Goal: Task Accomplishment & Management: Complete application form

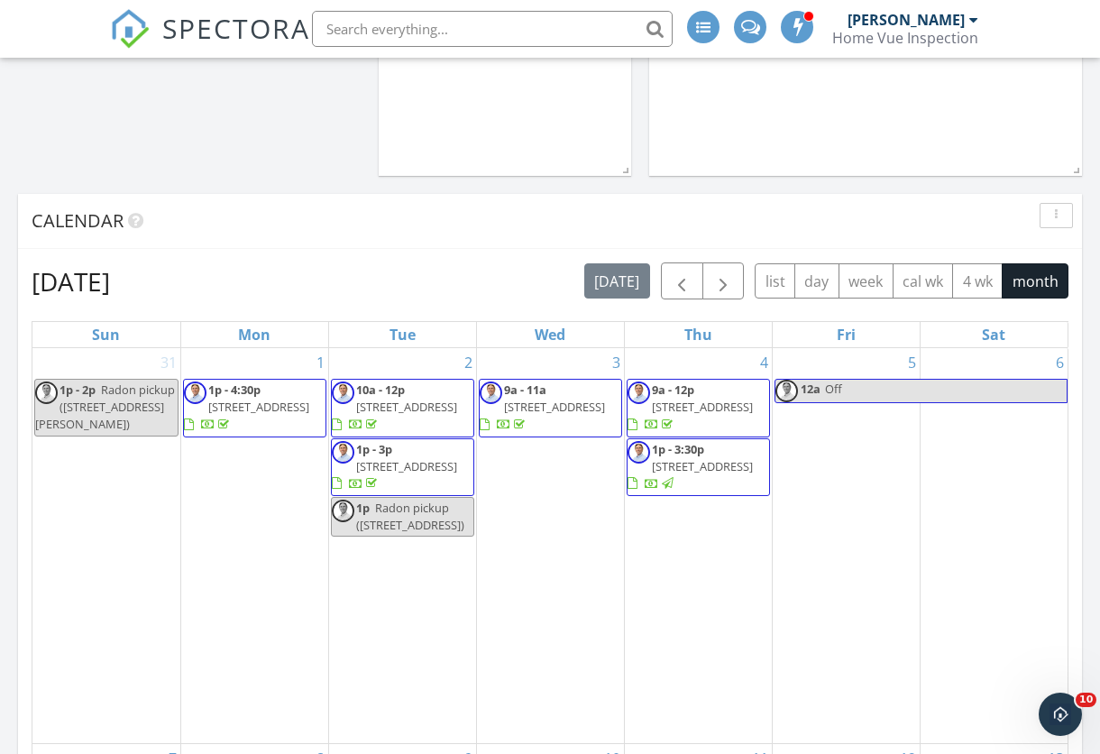
scroll to position [754, 0]
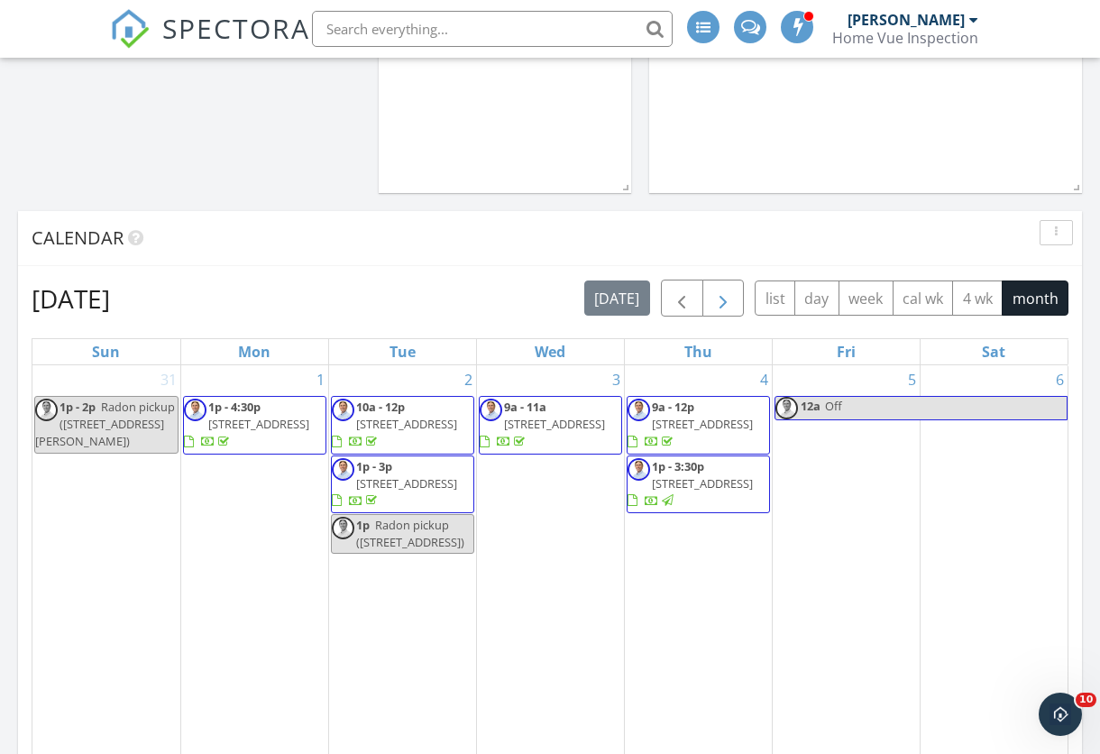
click at [721, 291] on span "button" at bounding box center [723, 299] width 22 height 22
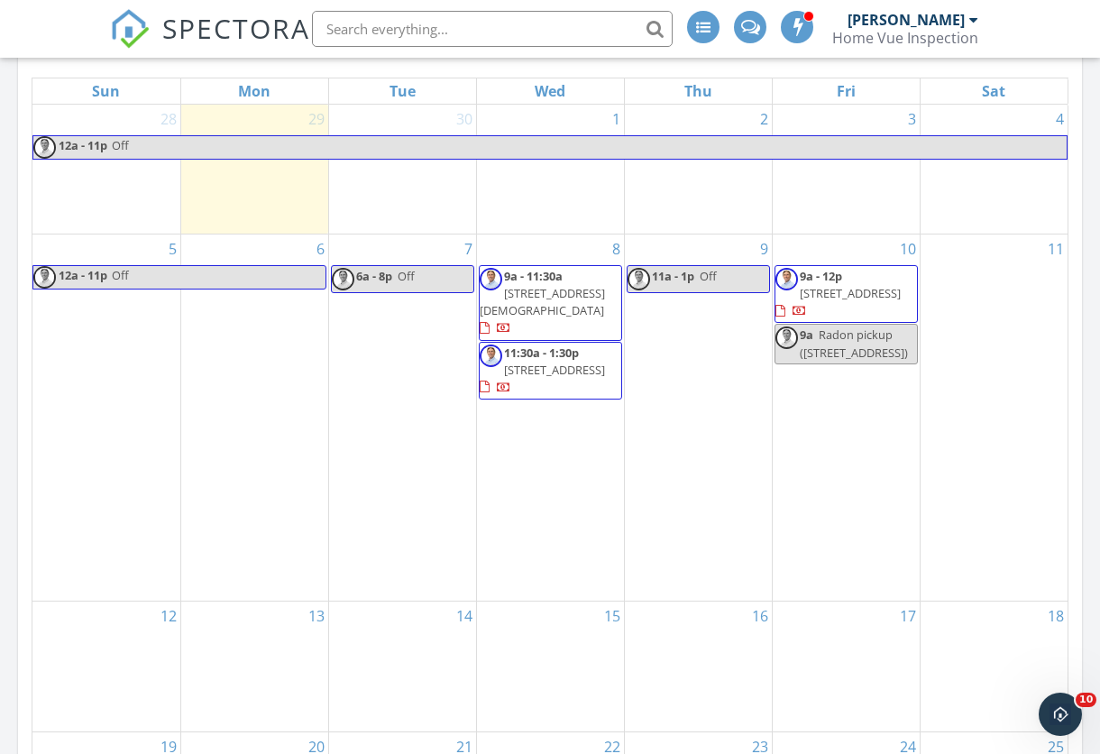
scroll to position [1037, 0]
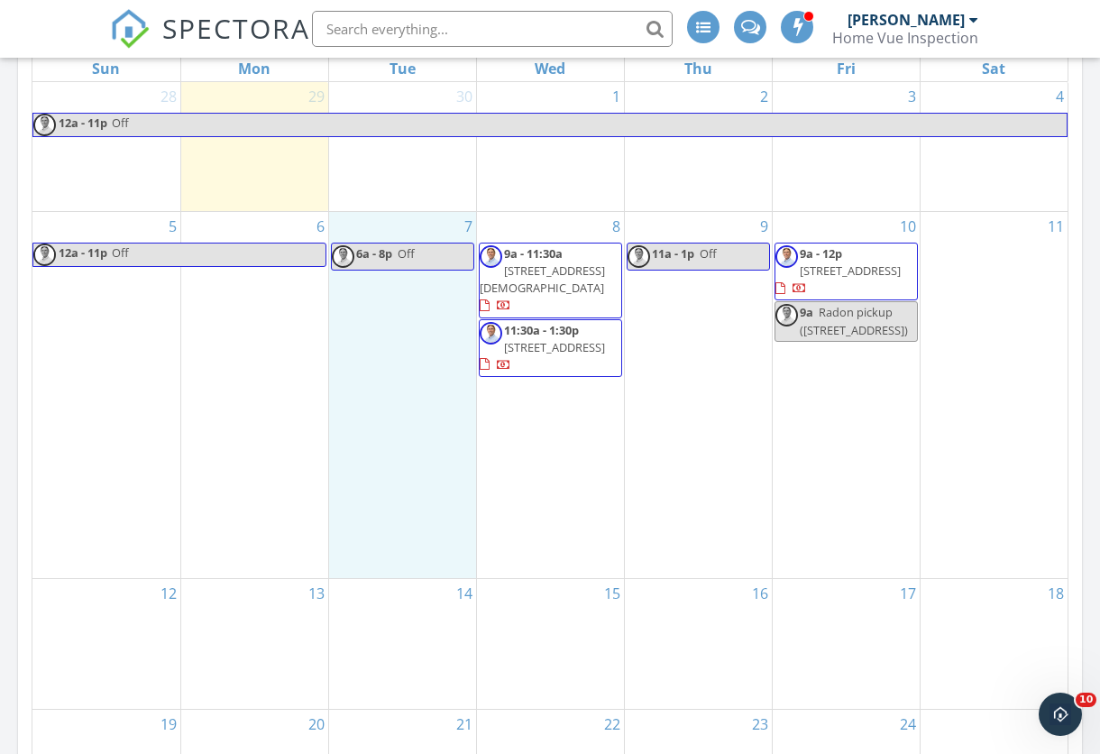
click at [392, 255] on div "7 6a - 8p Off" at bounding box center [402, 395] width 147 height 367
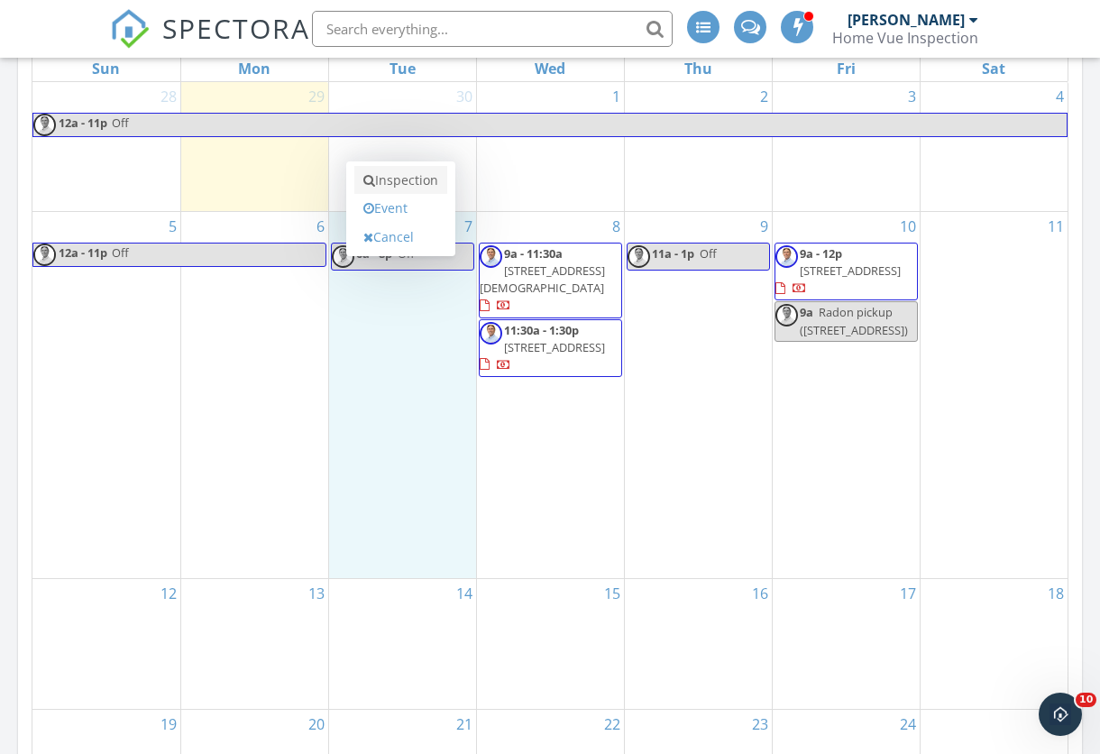
click at [393, 181] on link "Inspection" at bounding box center [400, 180] width 93 height 29
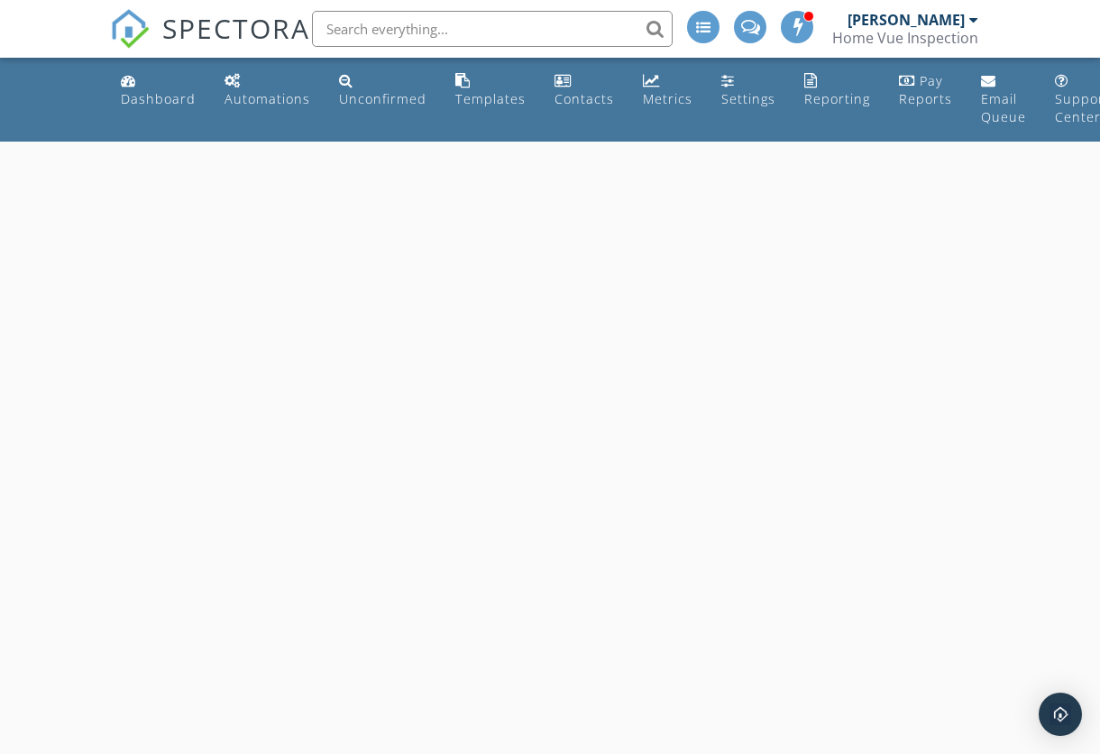
select select "9"
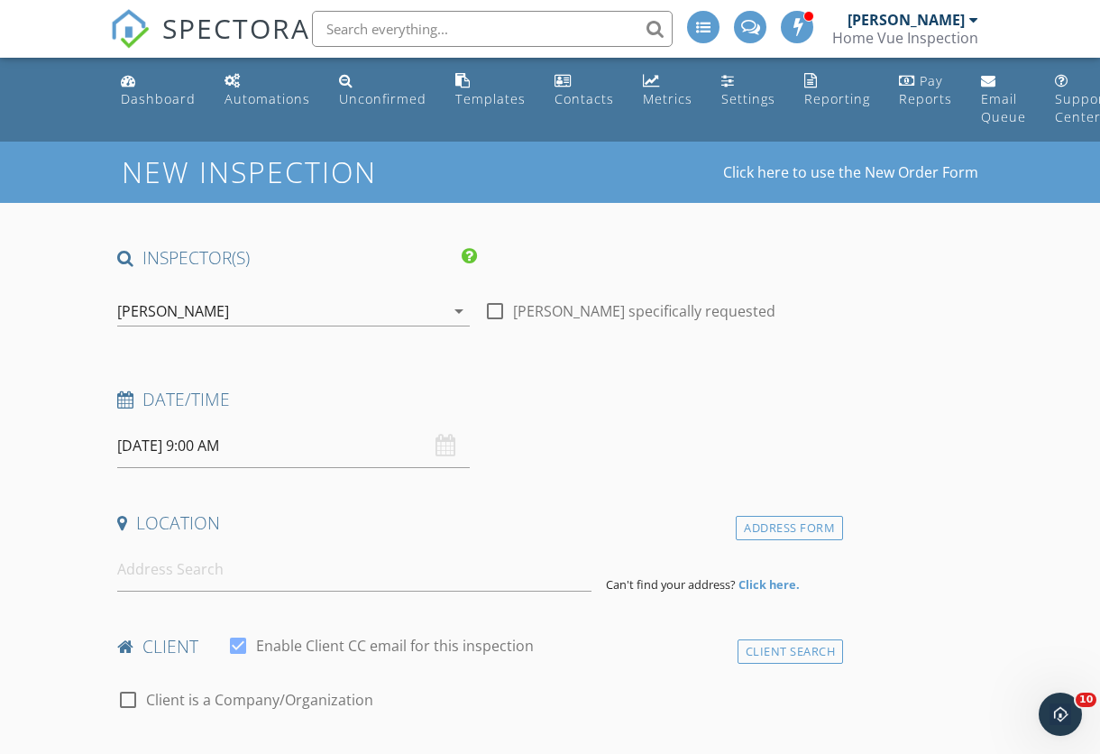
click at [245, 445] on input "10/07/2025 9:00 AM" at bounding box center [293, 446] width 352 height 44
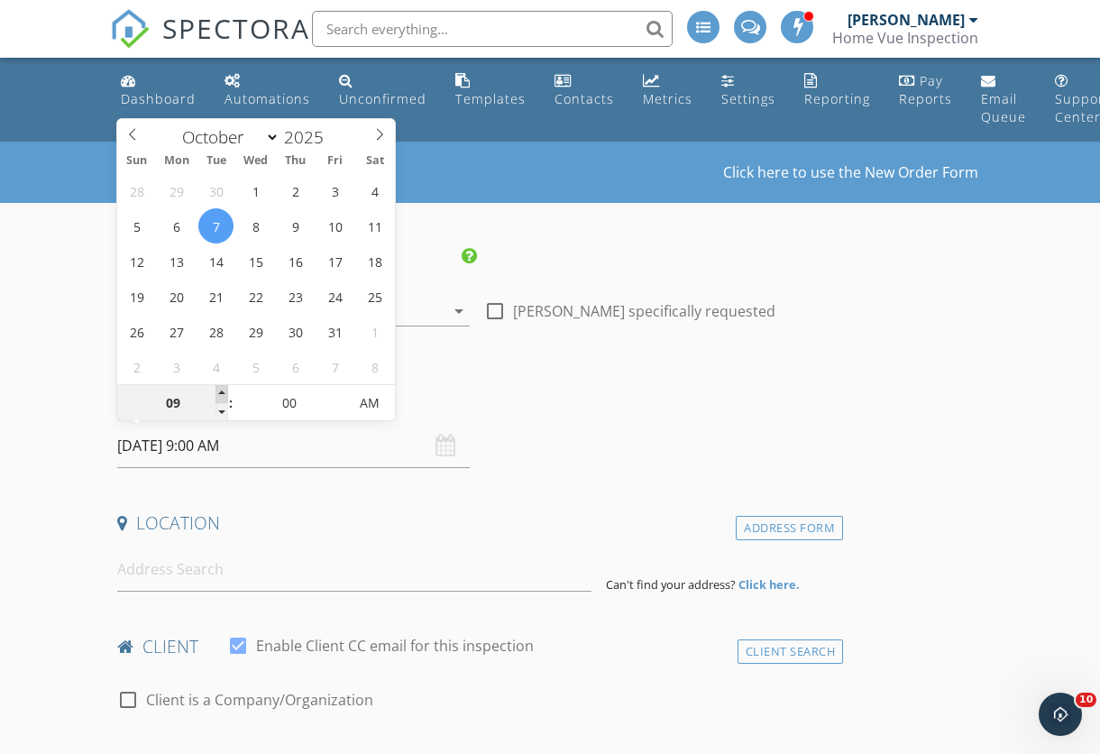
type input "10"
type input "[DATE] 10:00 AM"
click at [223, 389] on span at bounding box center [221, 394] width 13 height 18
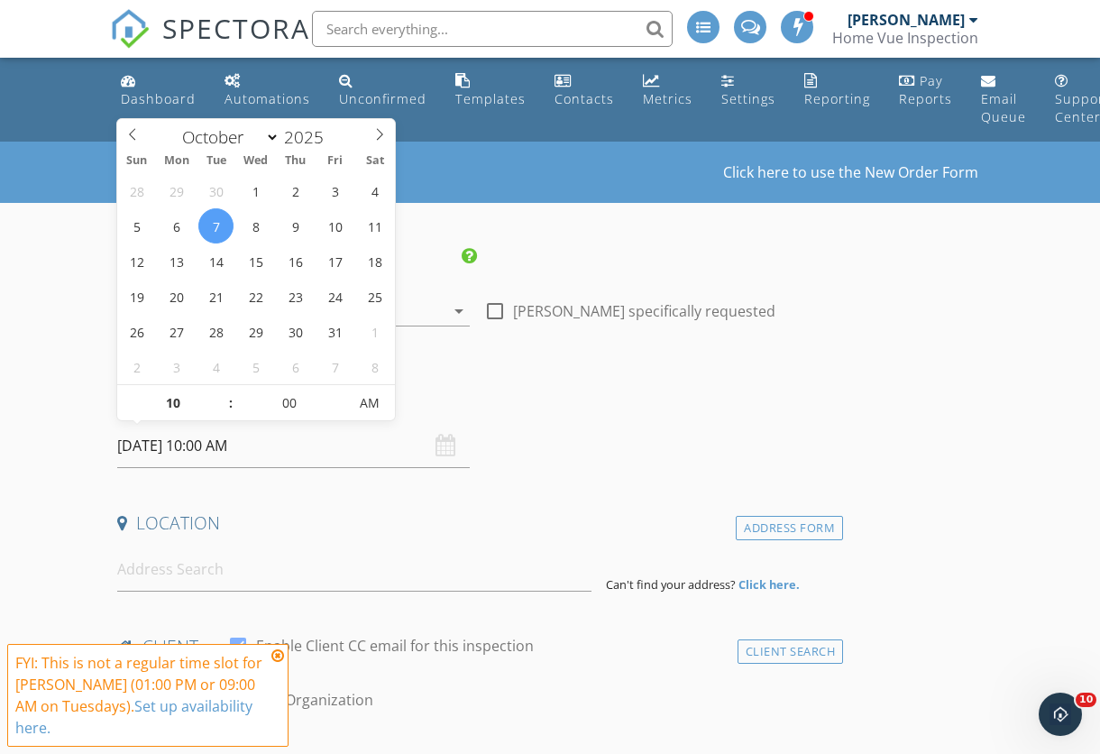
click at [566, 404] on h4 "Date/Time" at bounding box center [476, 399] width 718 height 23
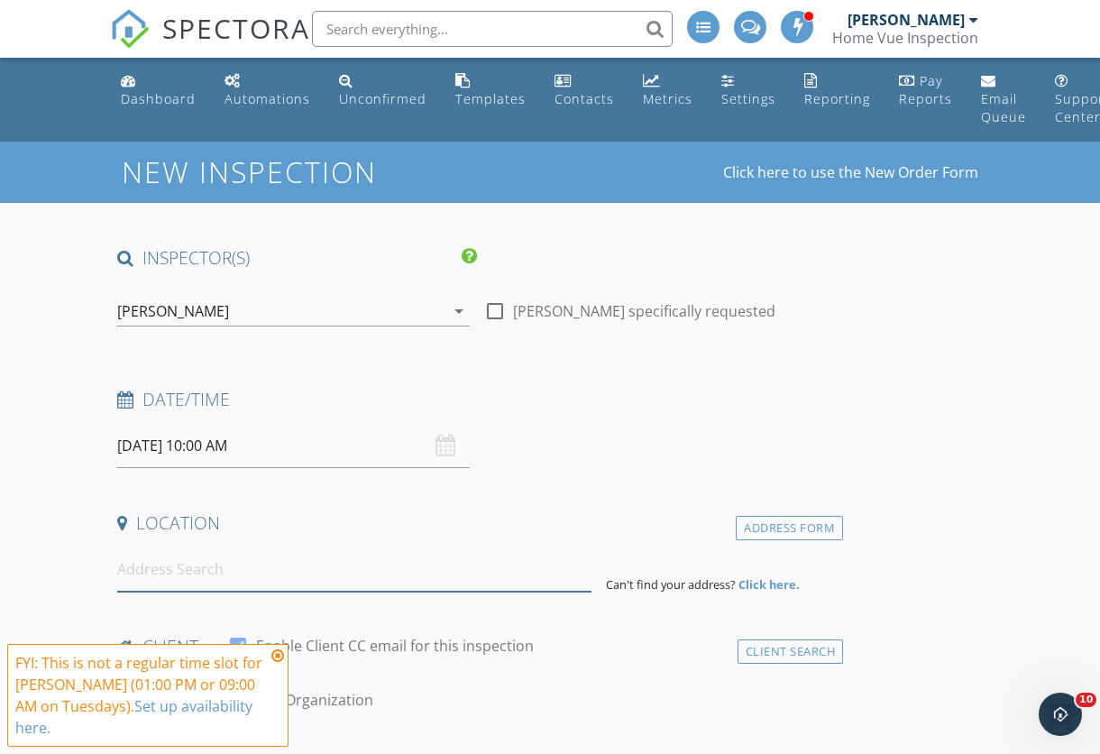
click at [234, 578] on input at bounding box center [354, 569] width 474 height 44
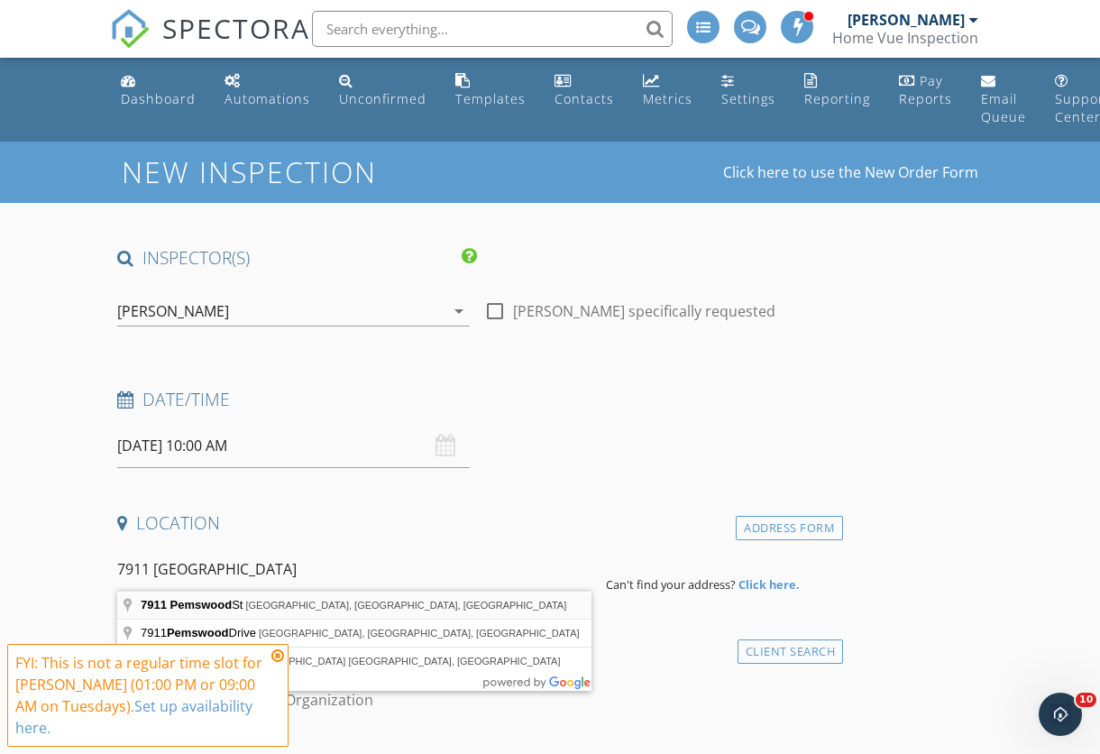
type input "7911 Pemswood St, Charlotte, NC, USA"
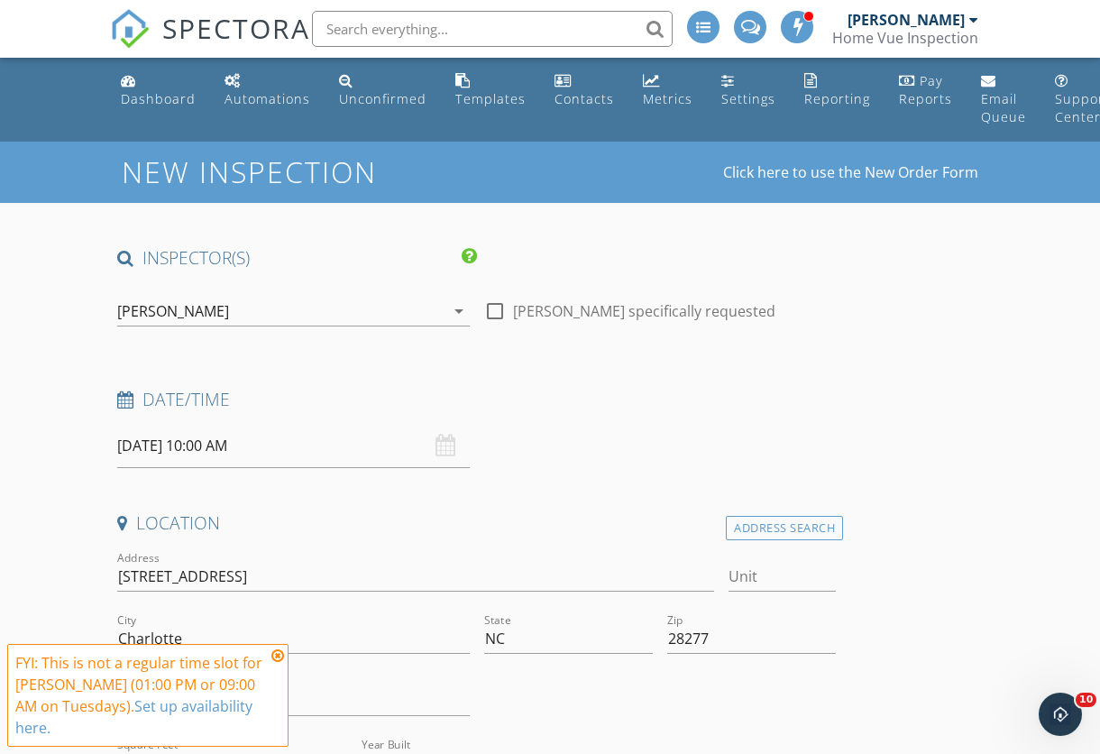
click at [273, 658] on icon at bounding box center [277, 655] width 13 height 14
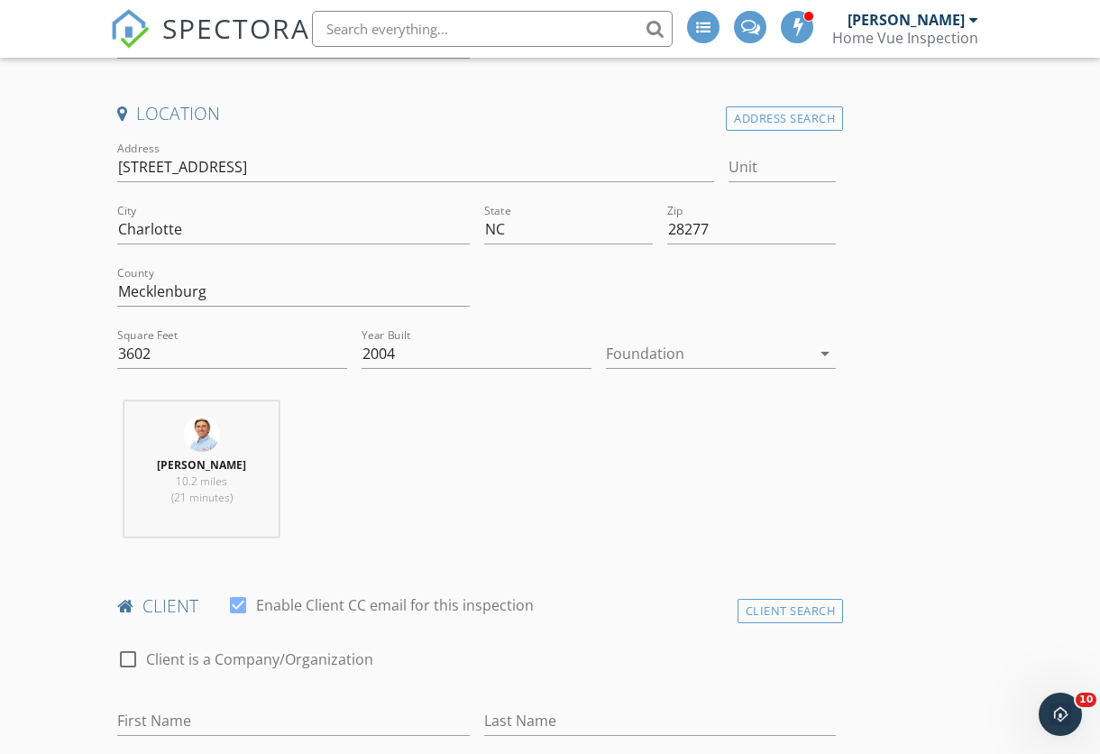
scroll to position [413, 0]
click at [667, 345] on div at bounding box center [708, 349] width 205 height 29
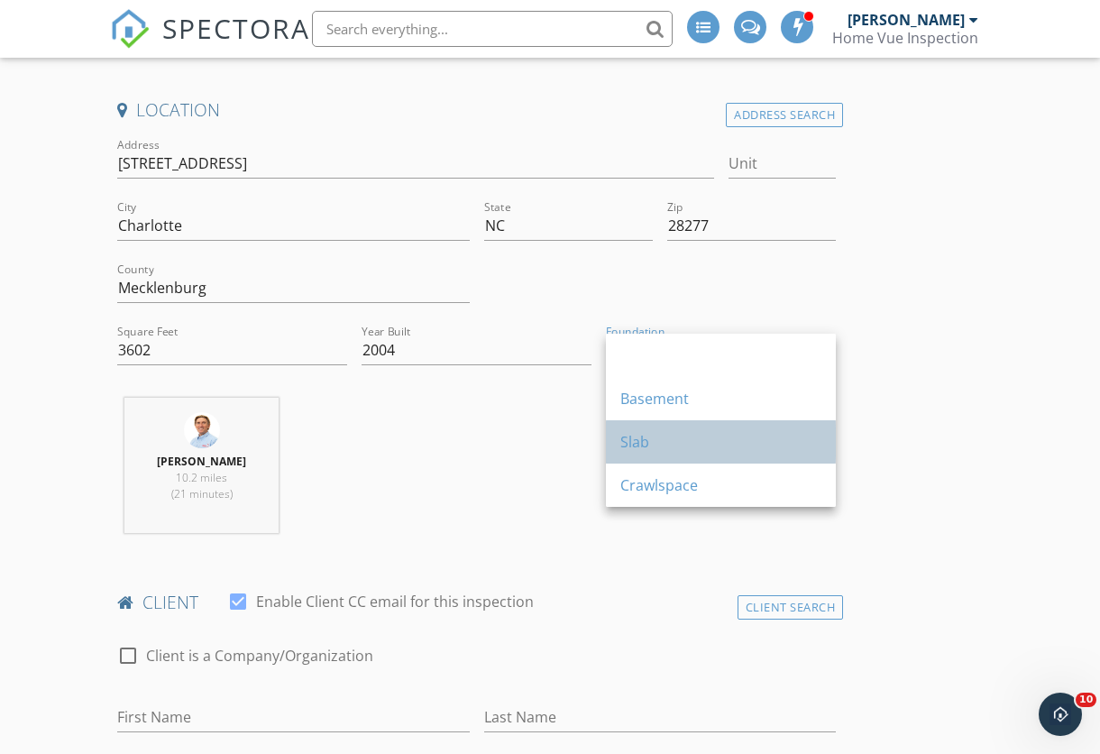
click at [654, 454] on div "Slab" at bounding box center [720, 441] width 201 height 43
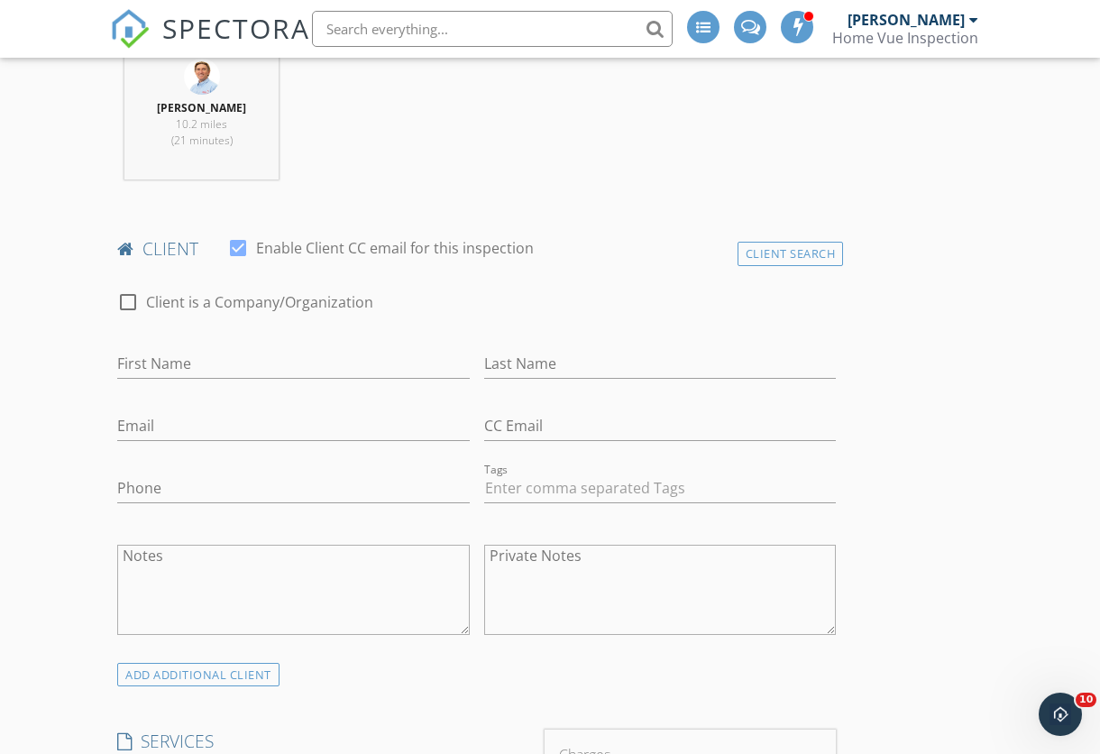
scroll to position [811, 0]
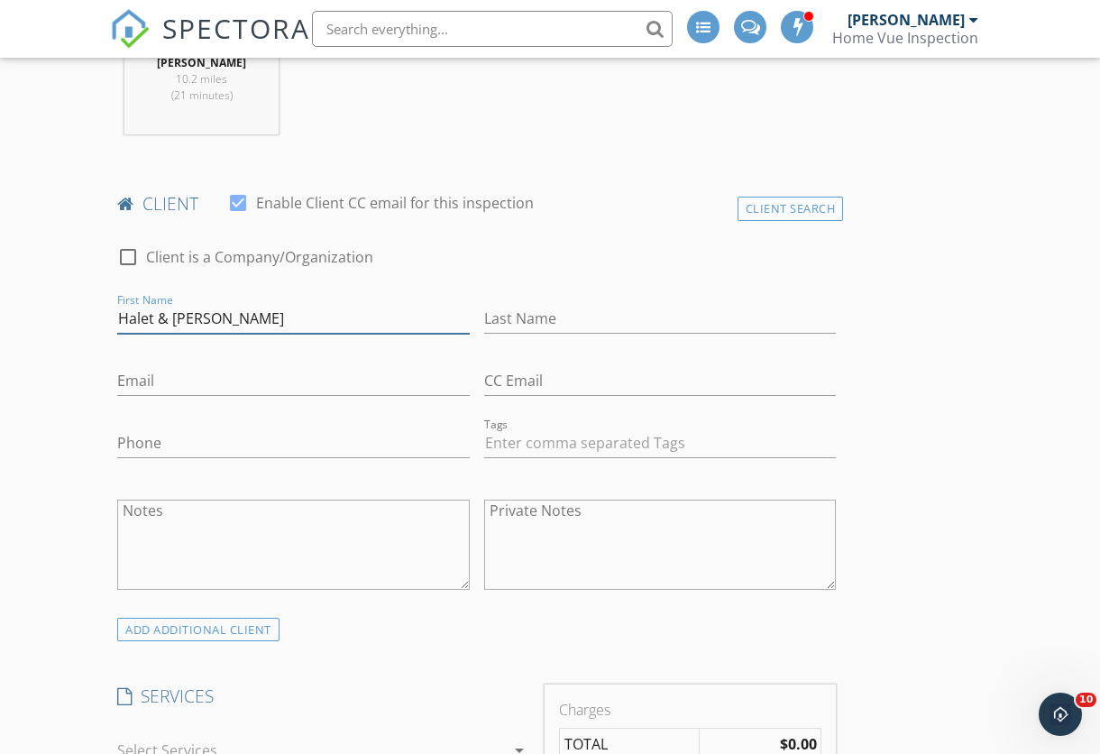
type input "Halet & Stephanie"
type input "[PERSON_NAME]"
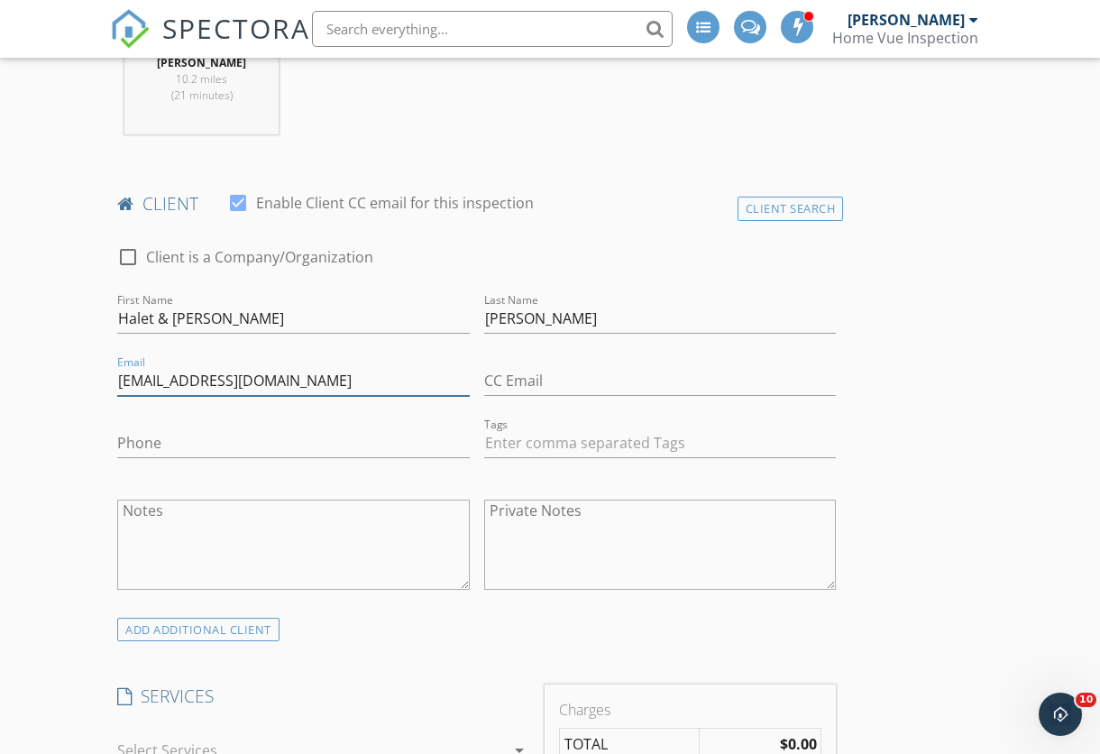
type input "[EMAIL_ADDRESS][DOMAIN_NAME]"
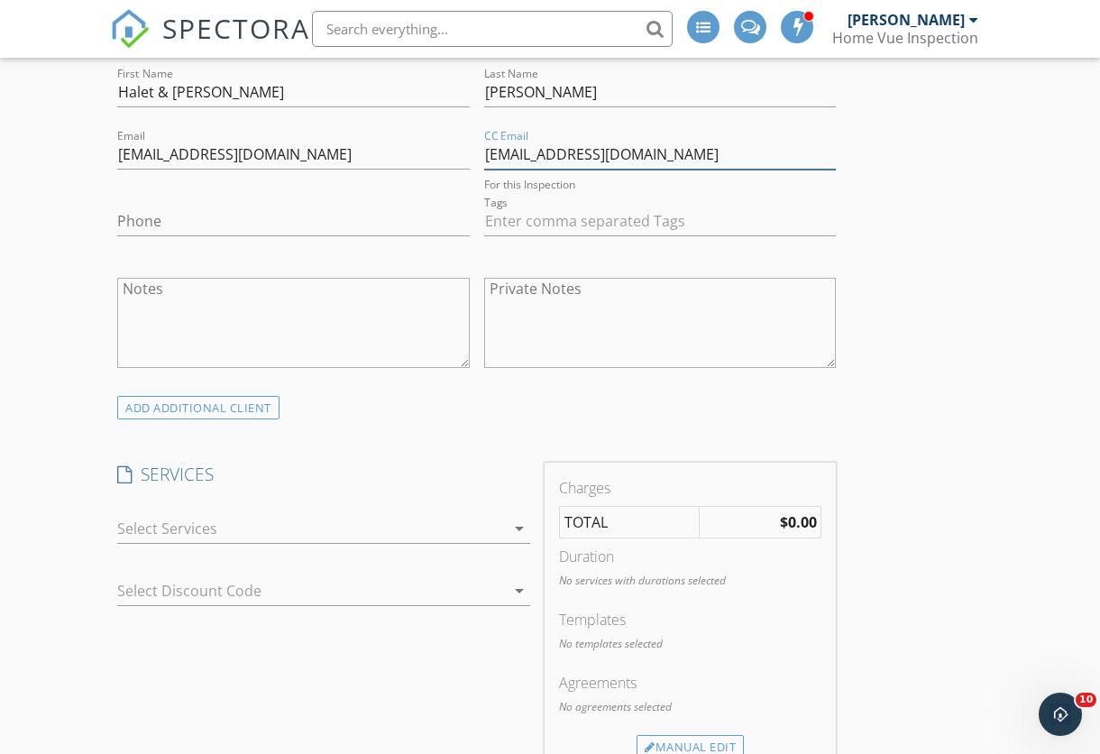
scroll to position [1079, 0]
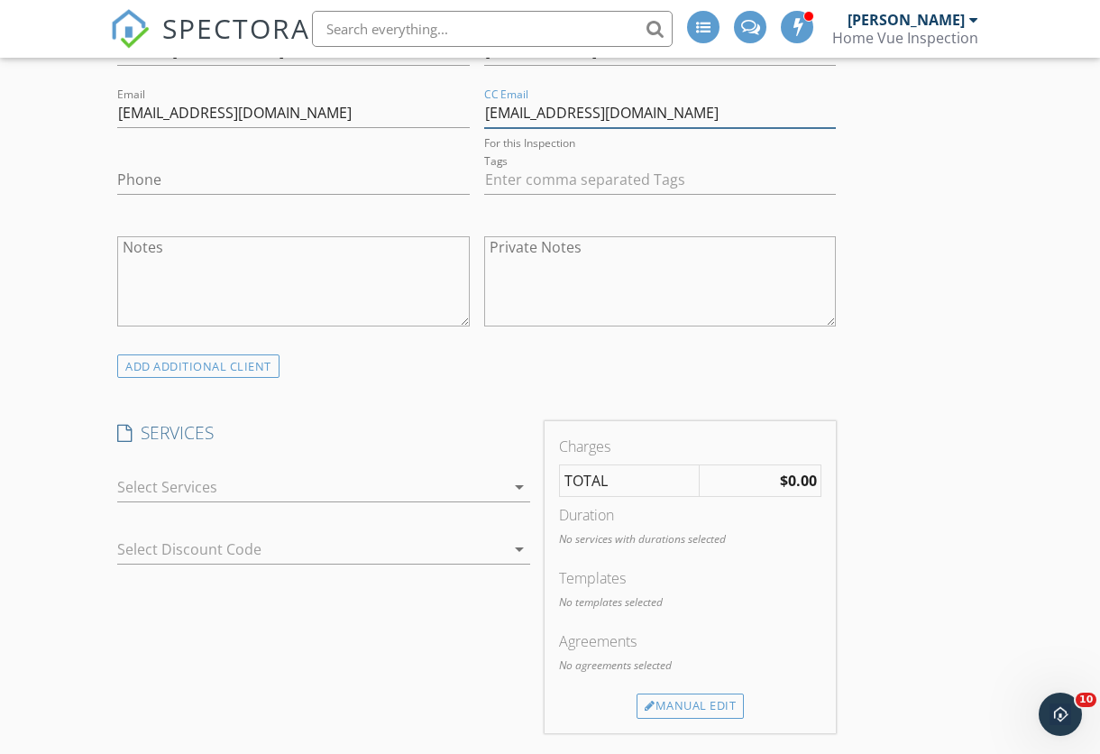
type input "[EMAIL_ADDRESS][DOMAIN_NAME]"
click at [307, 488] on div at bounding box center [311, 486] width 388 height 29
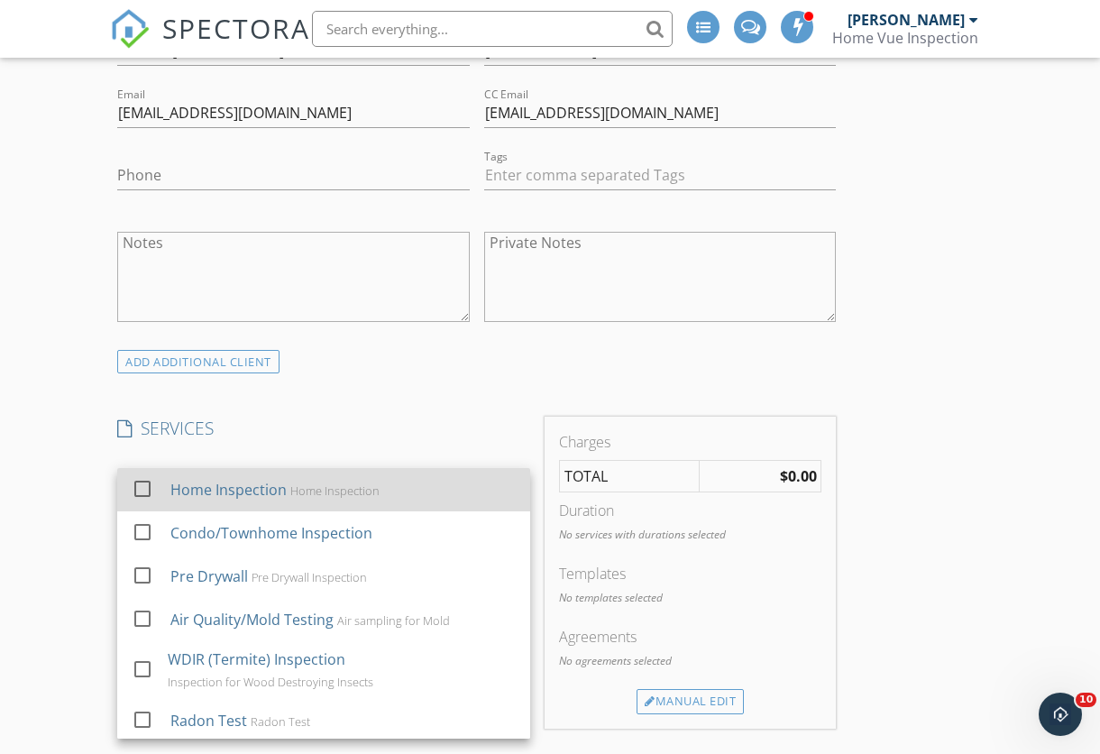
click at [249, 499] on div "Home Inspection Home Inspection" at bounding box center [342, 489] width 345 height 36
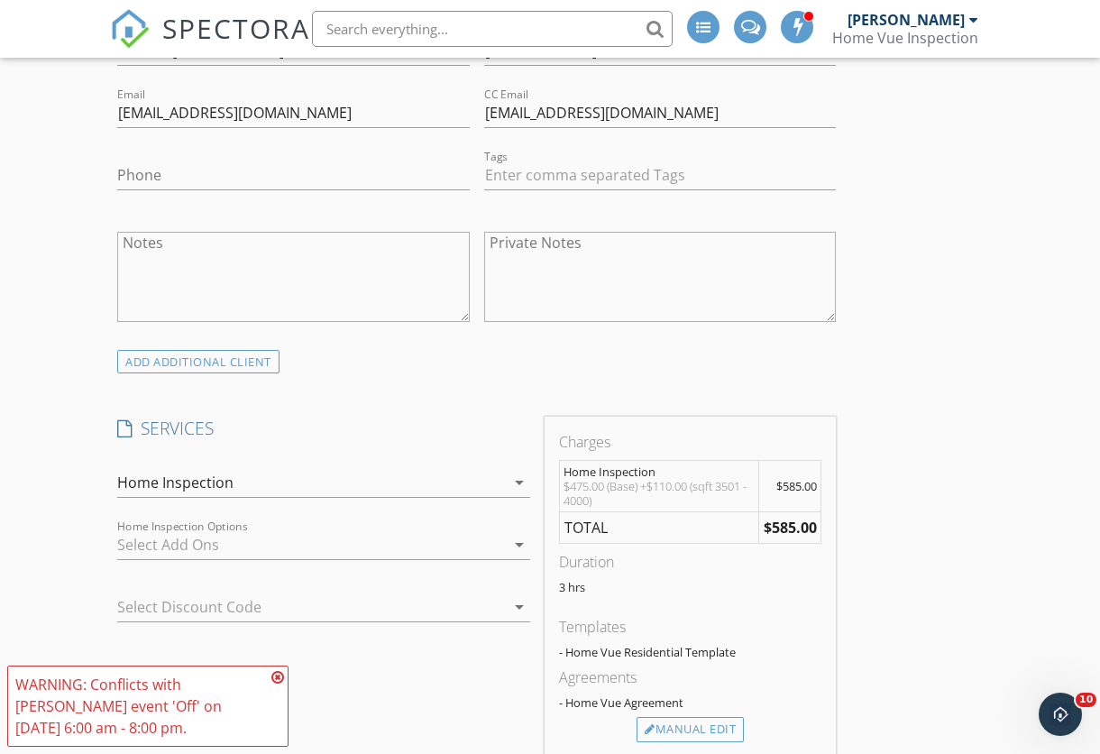
click at [189, 541] on div at bounding box center [311, 544] width 388 height 29
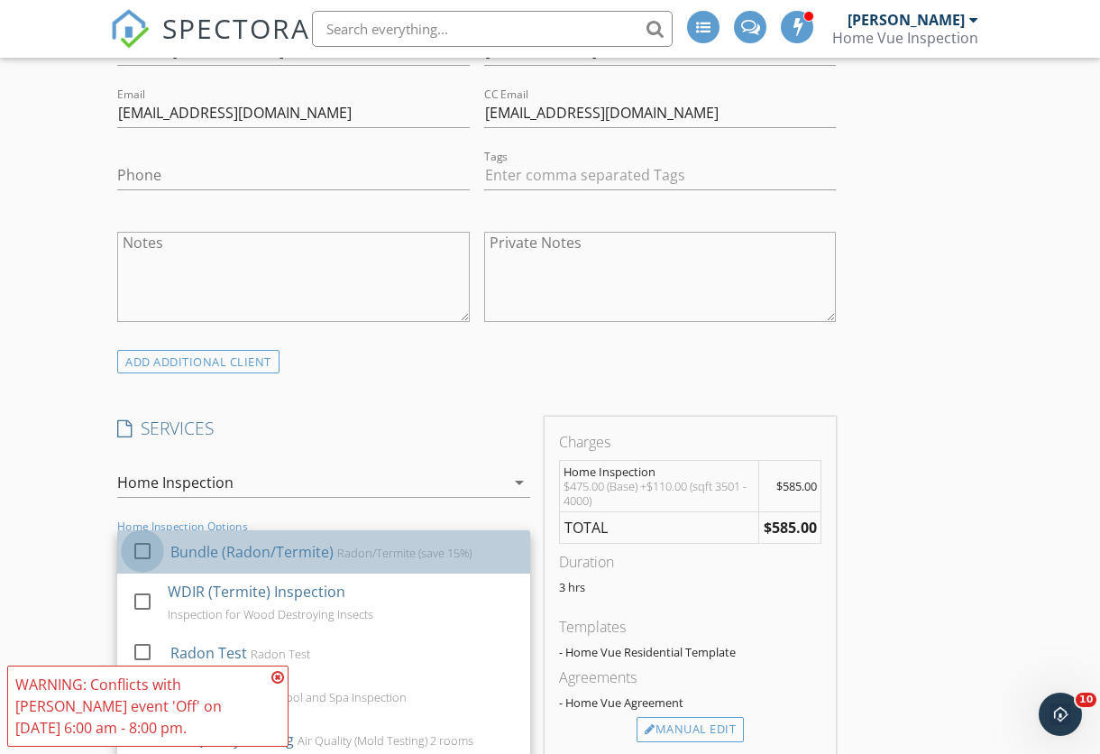
click at [142, 546] on div at bounding box center [142, 550] width 31 height 31
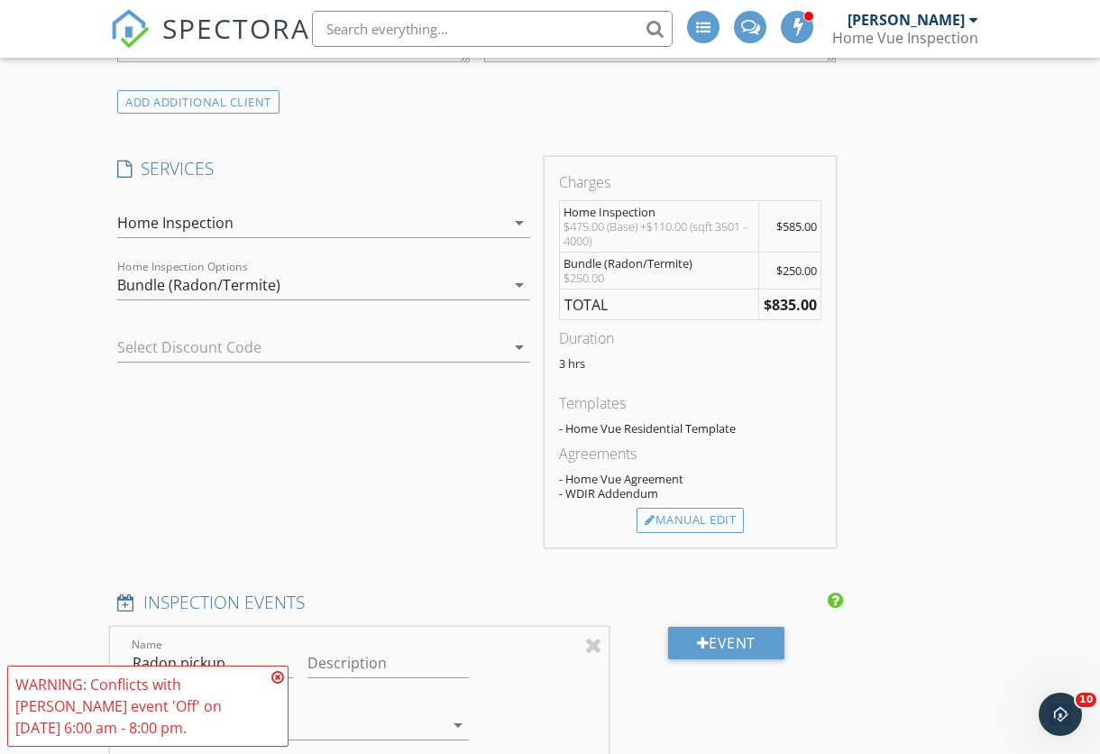
scroll to position [1339, 0]
click at [717, 520] on div "Manual Edit" at bounding box center [689, 519] width 107 height 25
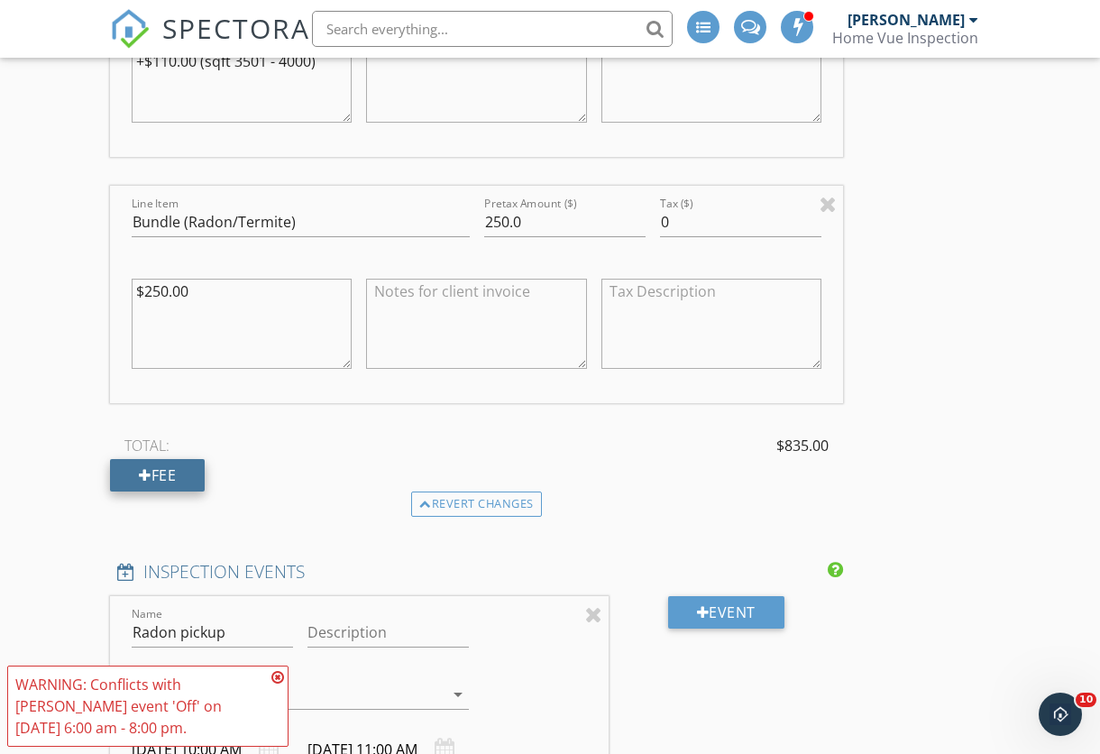
scroll to position [1767, 0]
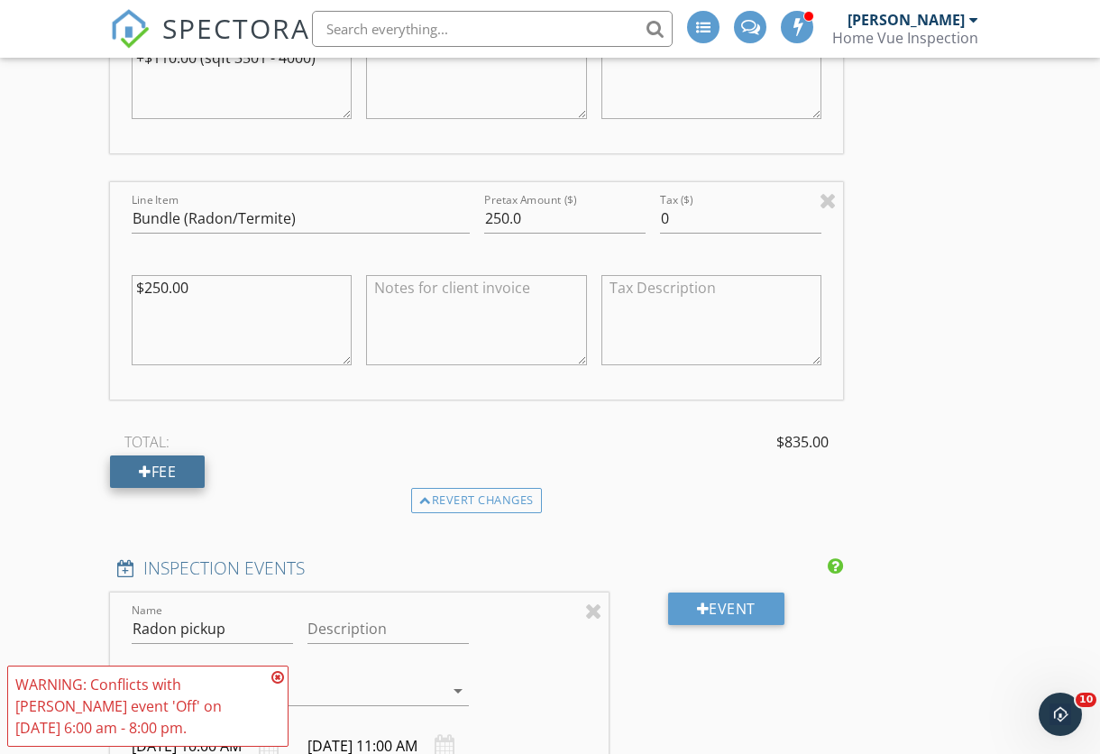
click at [142, 480] on div "Fee" at bounding box center [157, 471] width 95 height 32
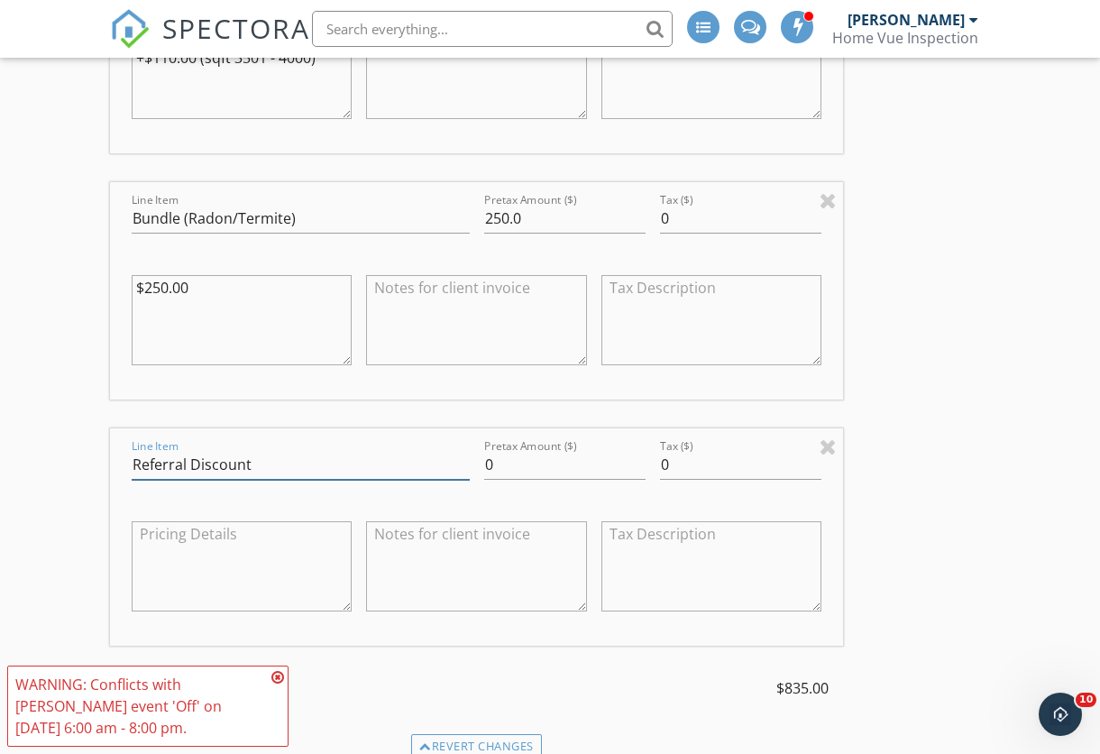
type input "Referral Discount"
click at [513, 456] on input "0" at bounding box center [564, 465] width 161 height 30
type input "-30"
click at [915, 417] on div "INSPECTOR(S) check_box Michael Weiss PRIMARY Michael Weiss arrow_drop_down chec…" at bounding box center [550, 615] width 880 height 4272
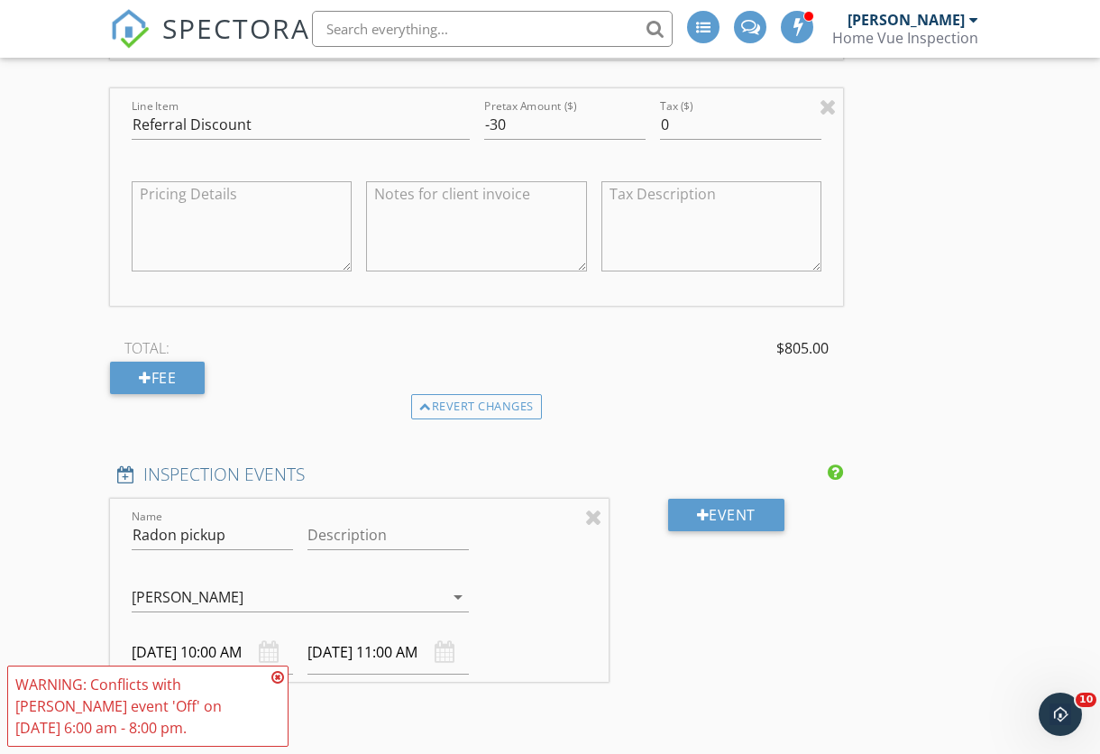
scroll to position [2124, 0]
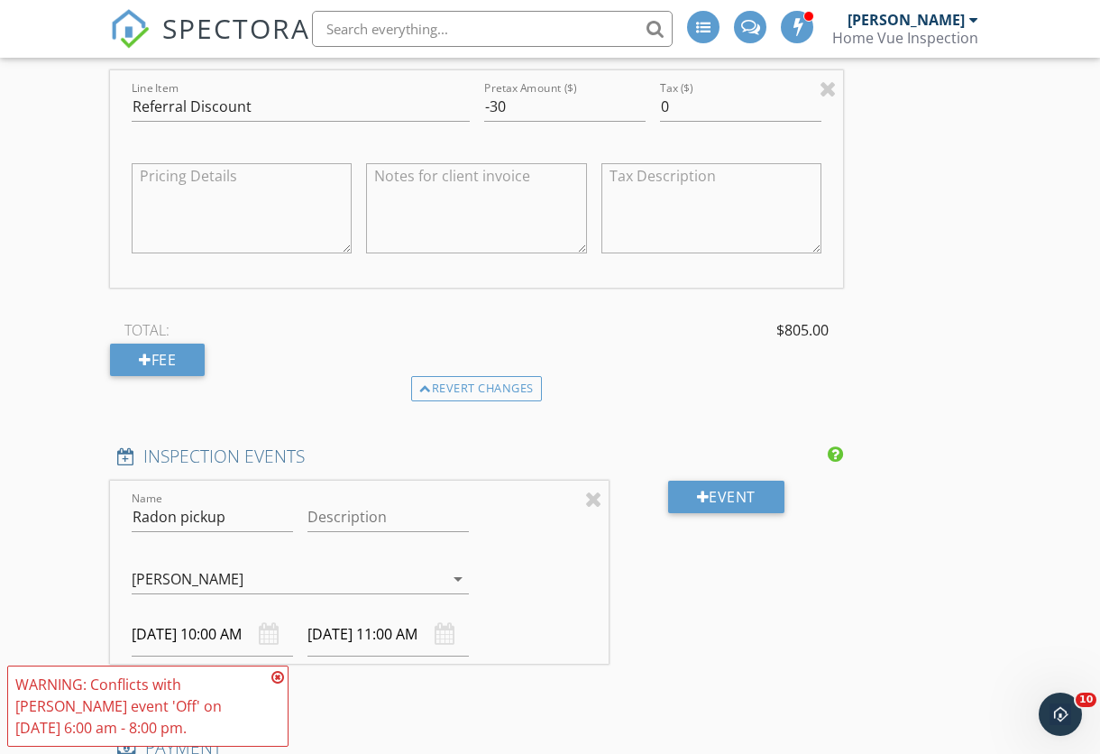
click at [277, 672] on icon at bounding box center [277, 677] width 13 height 14
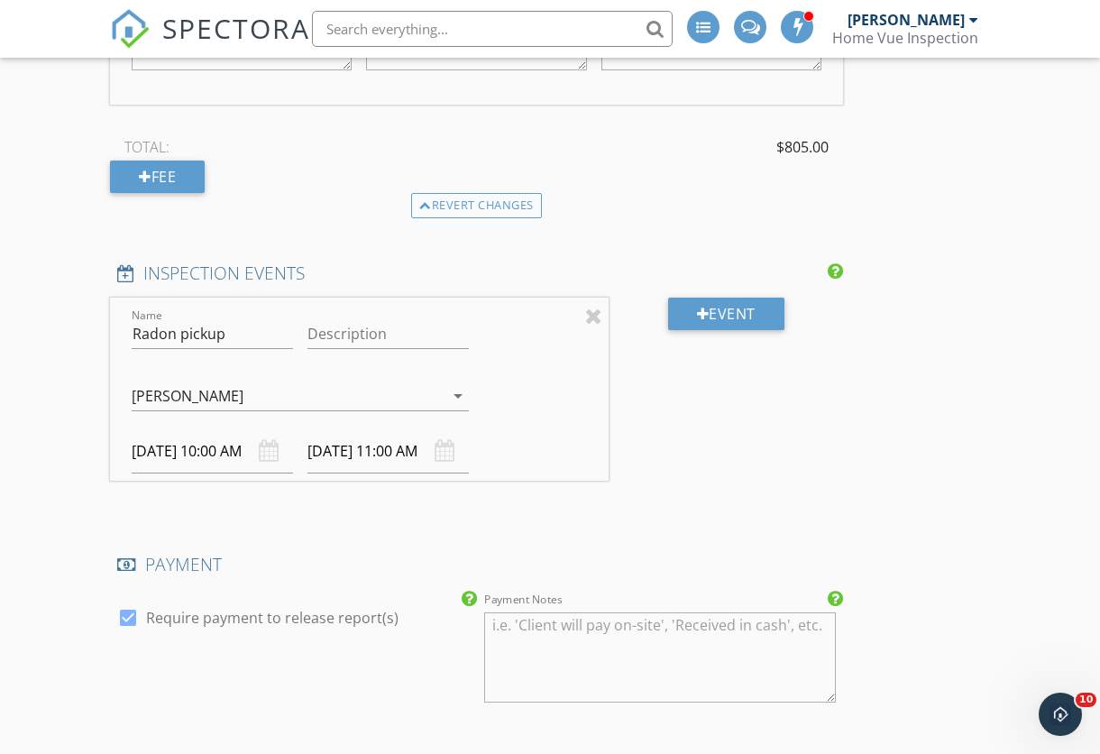
scroll to position [2346, 0]
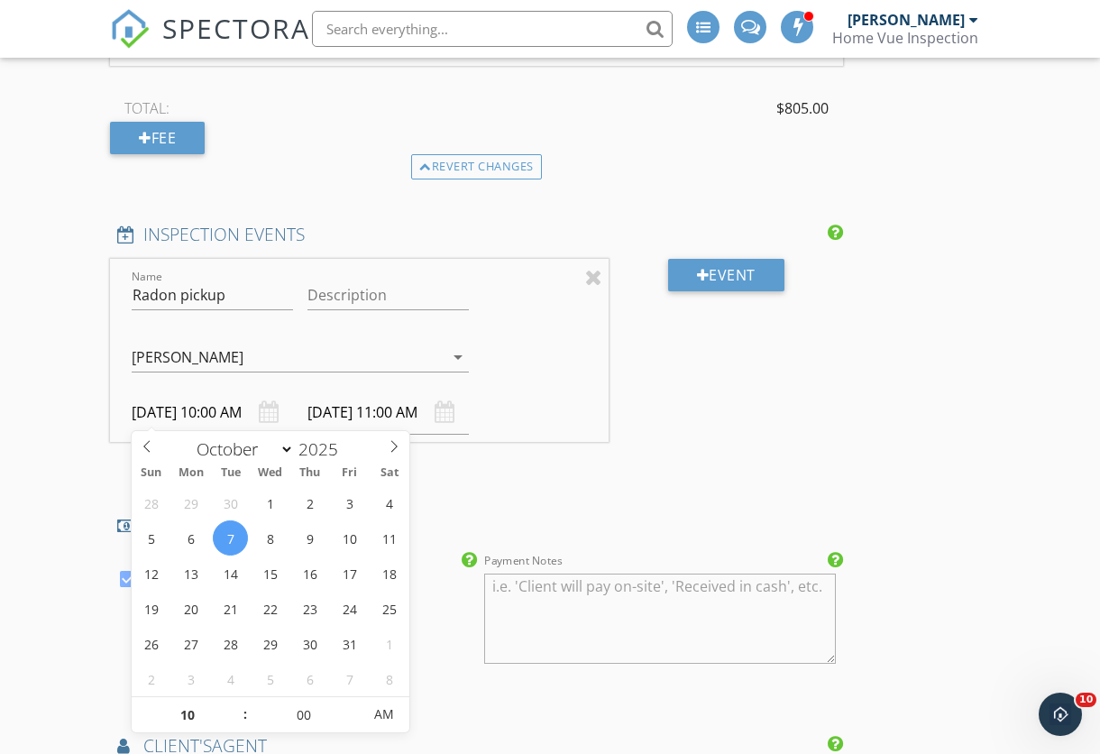
click at [159, 408] on input "[DATE] 10:00 AM" at bounding box center [212, 412] width 161 height 44
type input "10/09/2025 10:00 AM"
type input "10/09/2025 11:00 AM"
click at [221, 406] on input "10/09/2025 10:00 AM" at bounding box center [212, 412] width 161 height 44
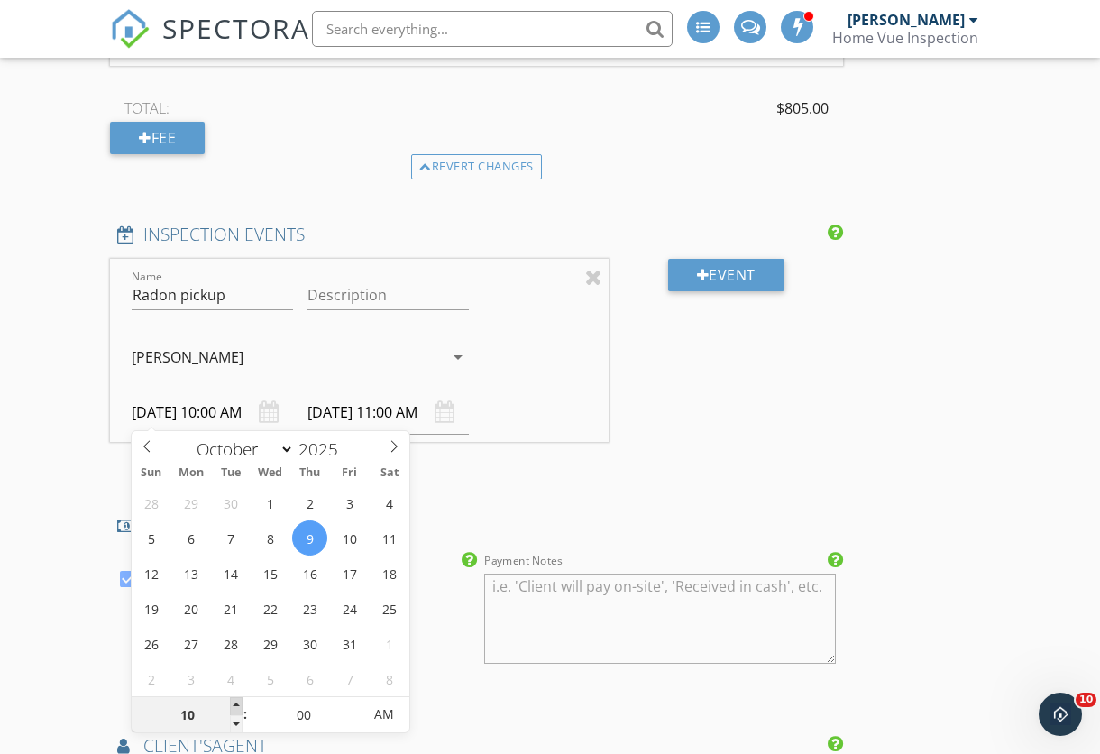
type input "11"
type input "10/09/2025 11:00 AM"
click at [239, 699] on span at bounding box center [236, 706] width 13 height 18
type input "10/09/2025 12:00 PM"
type input "10/10/2025 11:00 AM"
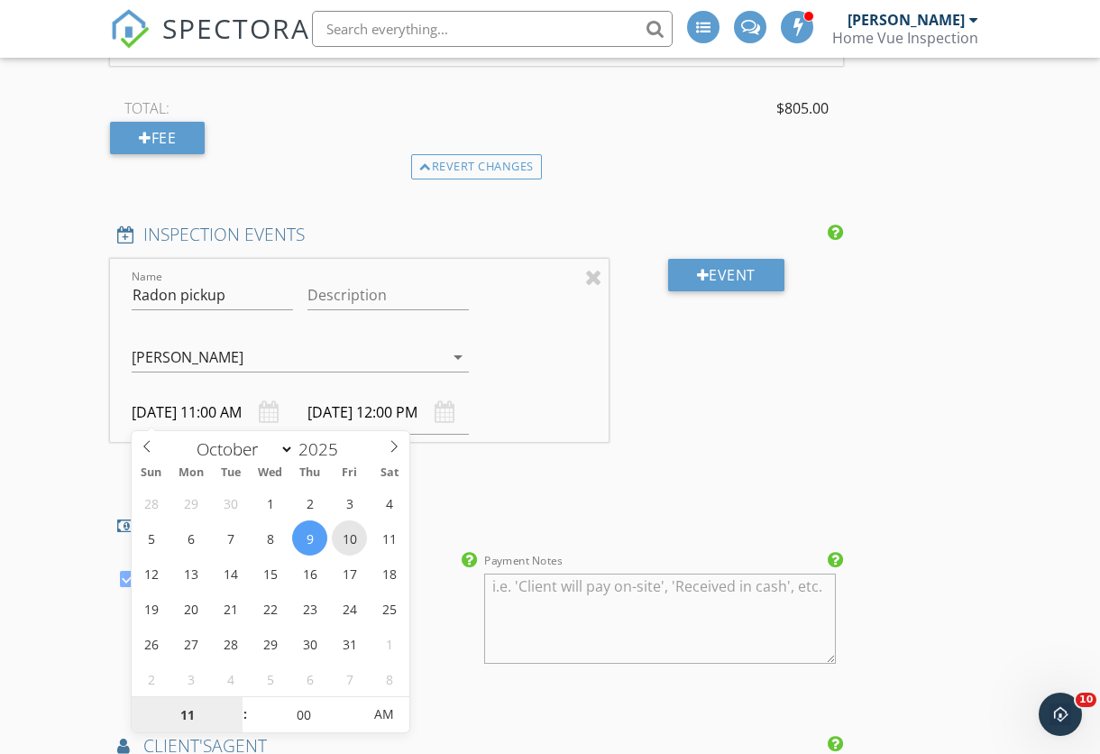
type input "10/10/2025 12:00 PM"
click at [224, 412] on input "10/10/2025 11:00 AM" at bounding box center [212, 412] width 161 height 44
click at [220, 409] on input "10/10/2025 11:00 AM" at bounding box center [212, 412] width 161 height 44
click at [227, 402] on input "10/10/2025 11:00 AM" at bounding box center [212, 412] width 161 height 44
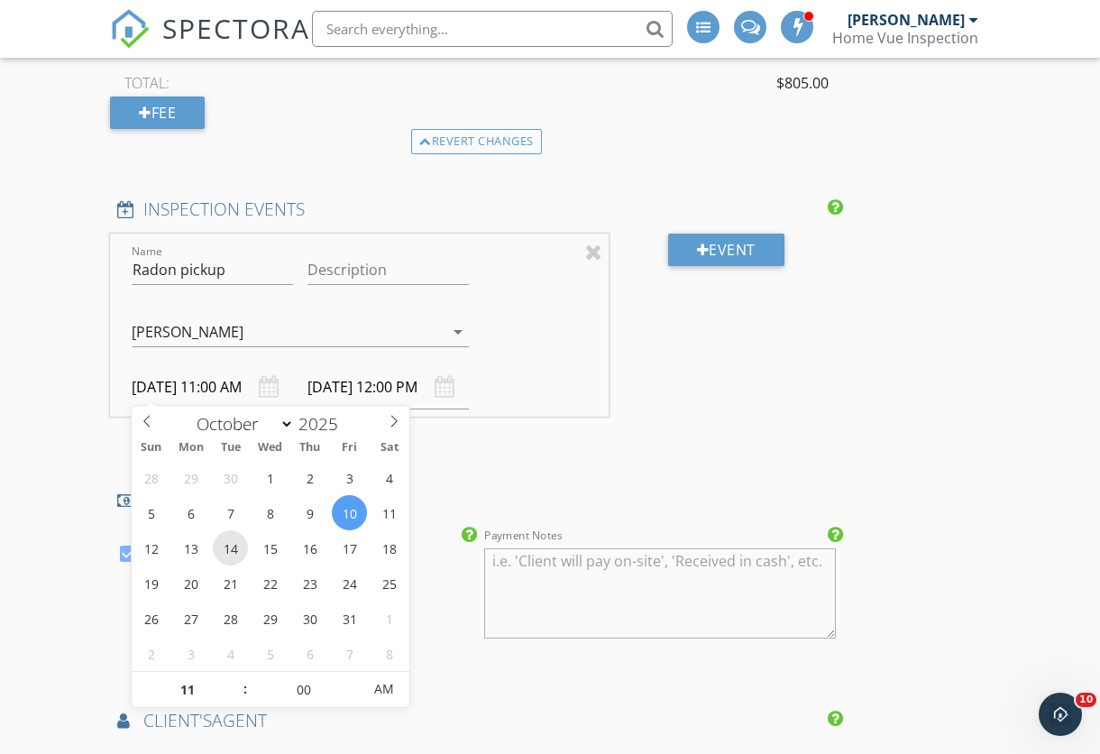
scroll to position [2409, 0]
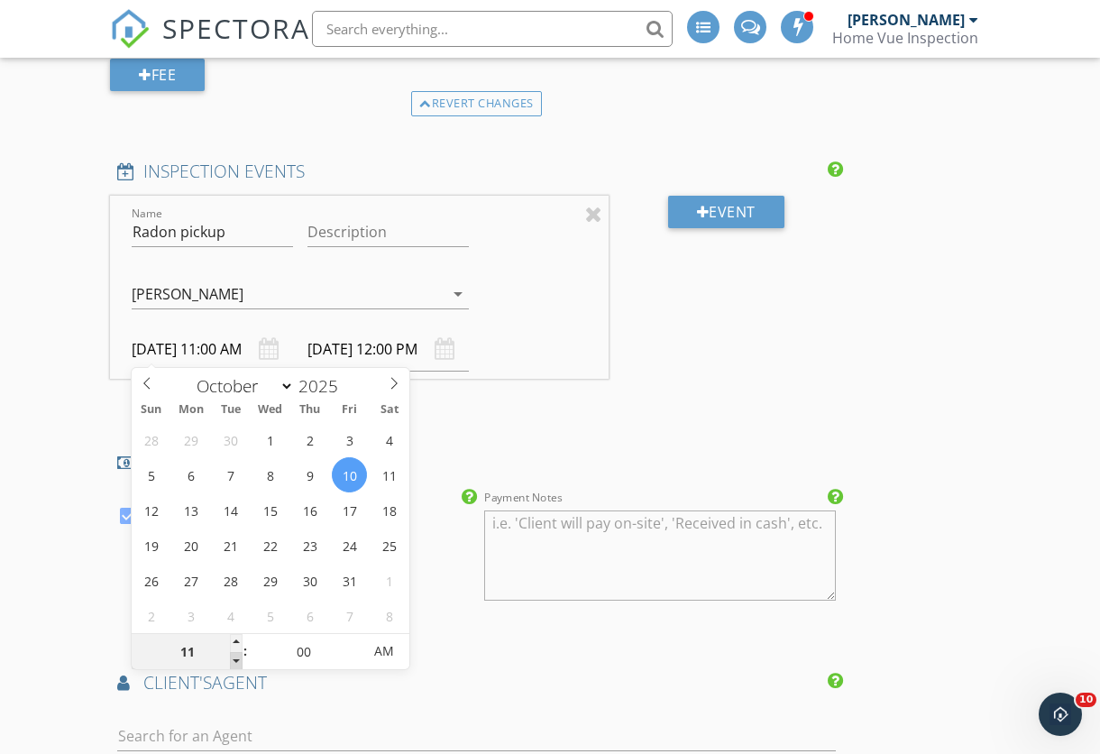
type input "10"
type input "10/10/2025 10:00 AM"
click at [233, 662] on span at bounding box center [236, 661] width 13 height 18
type input "09"
type input "10/10/2025 9:00 AM"
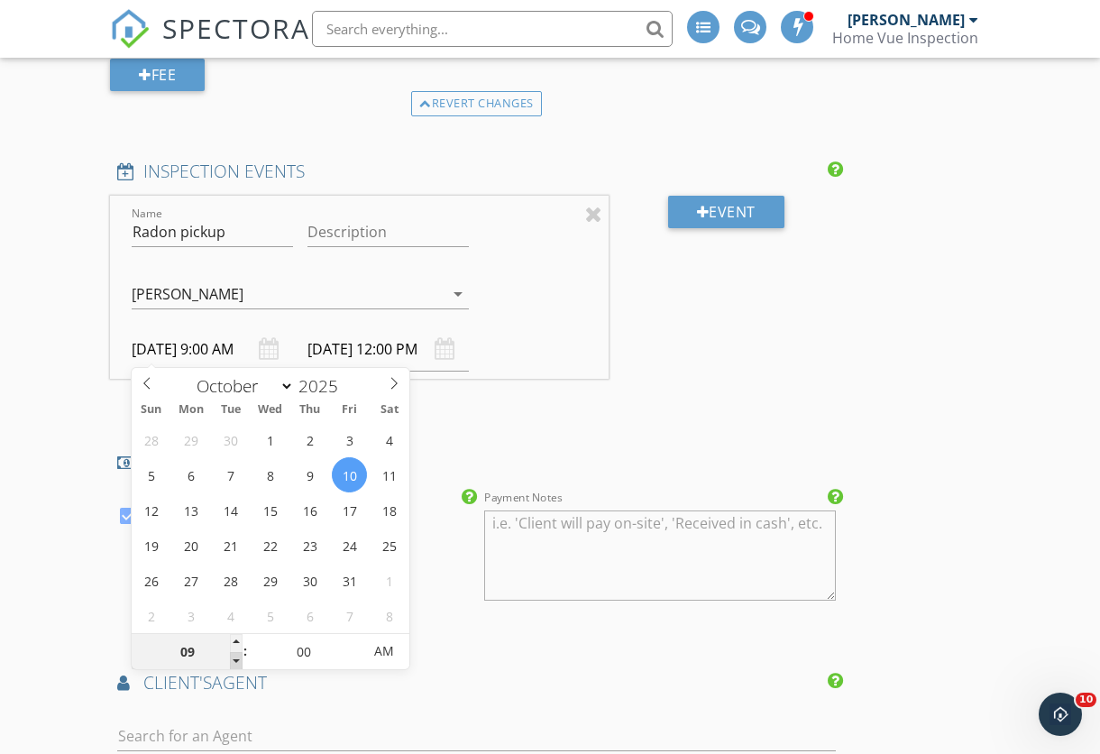
click at [233, 662] on span at bounding box center [236, 661] width 13 height 18
type input "10/10/2025 10:00 AM"
type input "08"
type input "10/10/2025 8:00 AM"
click at [233, 662] on span at bounding box center [236, 661] width 13 height 18
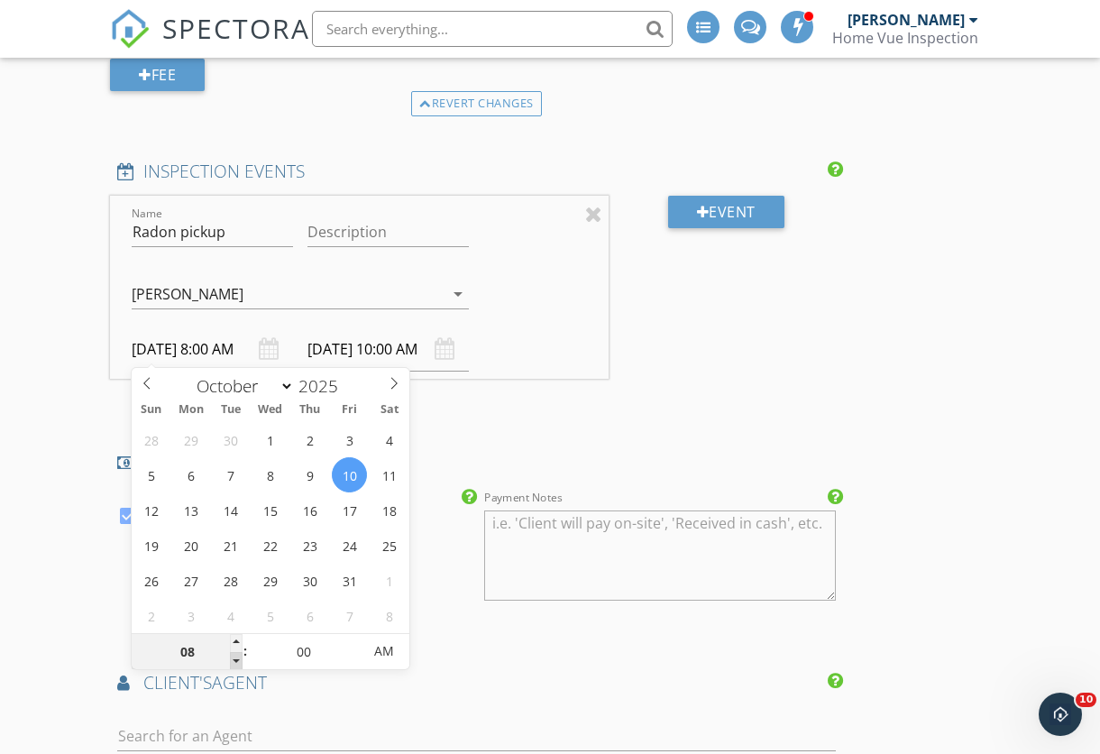
type input "10/10/2025 9:00 AM"
type input "07"
type input "10/10/2025 7:00 AM"
click at [233, 662] on span at bounding box center [236, 661] width 13 height 18
type input "08"
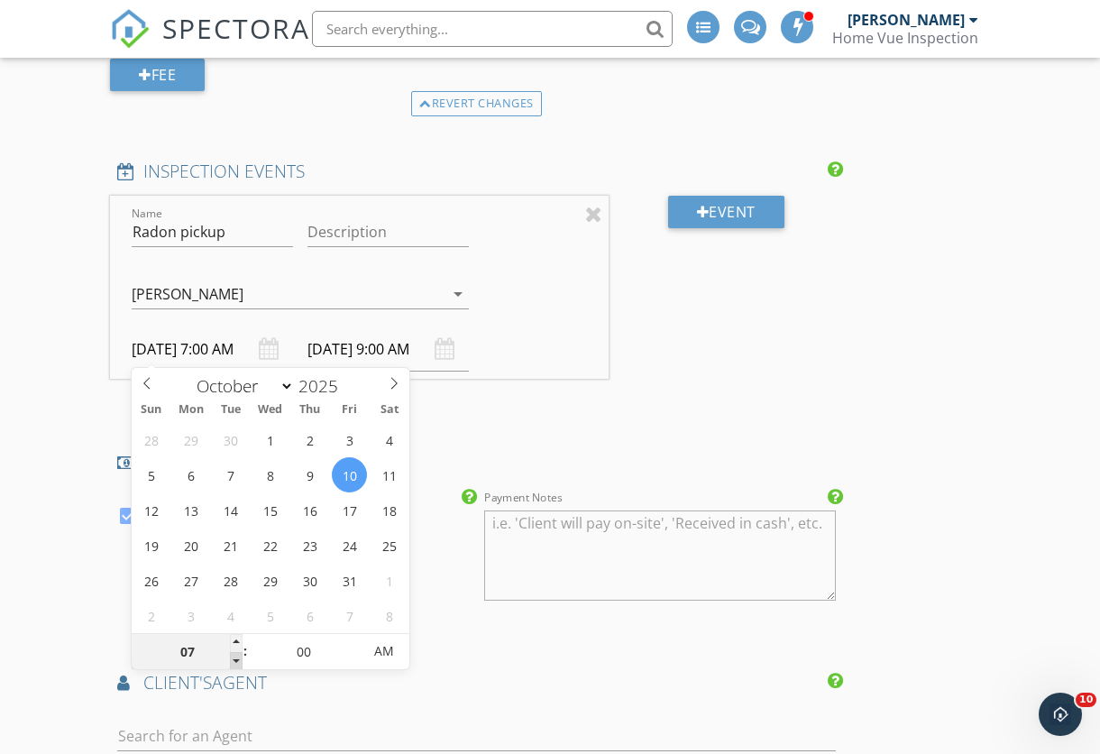
type input "10/10/2025 8:00 AM"
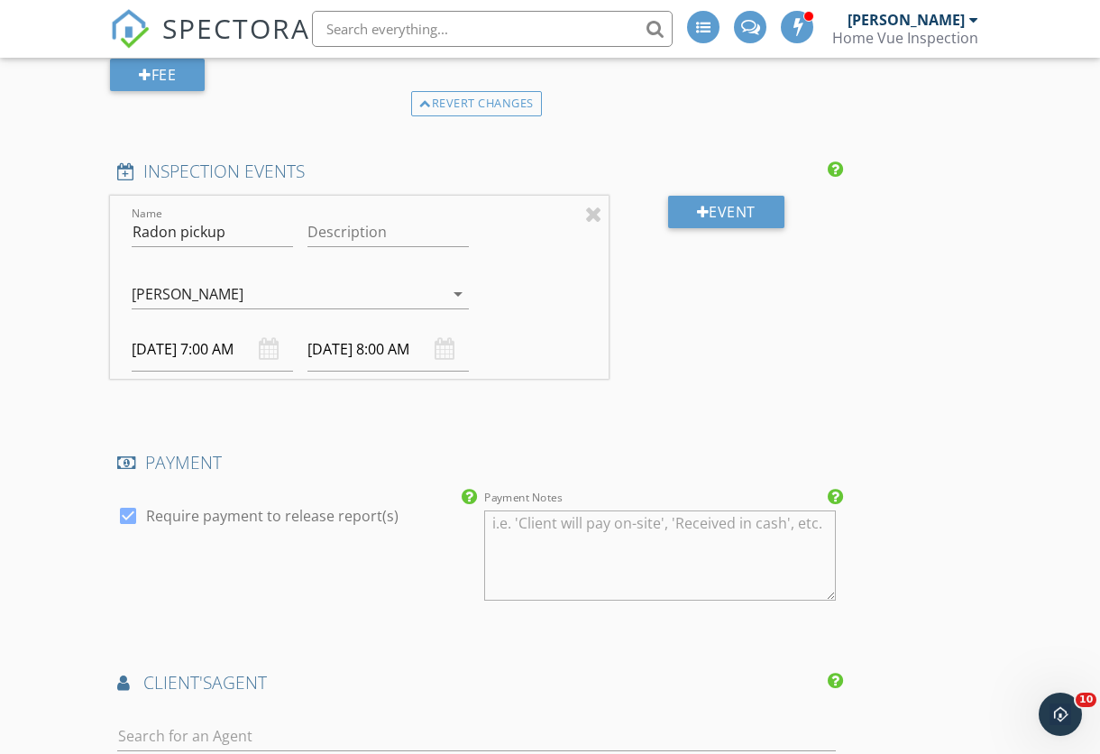
click at [367, 343] on input "10/10/2025 8:00 AM" at bounding box center [387, 349] width 161 height 44
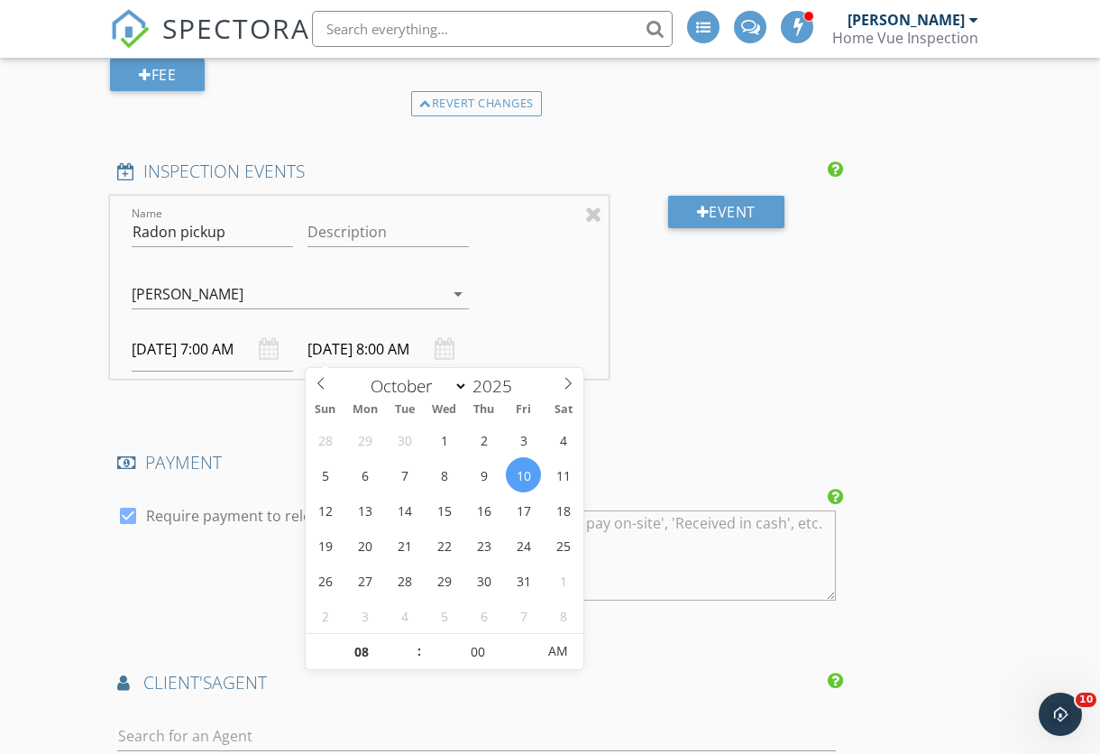
click at [432, 339] on div "10/10/2025 8:00 AM" at bounding box center [387, 349] width 161 height 44
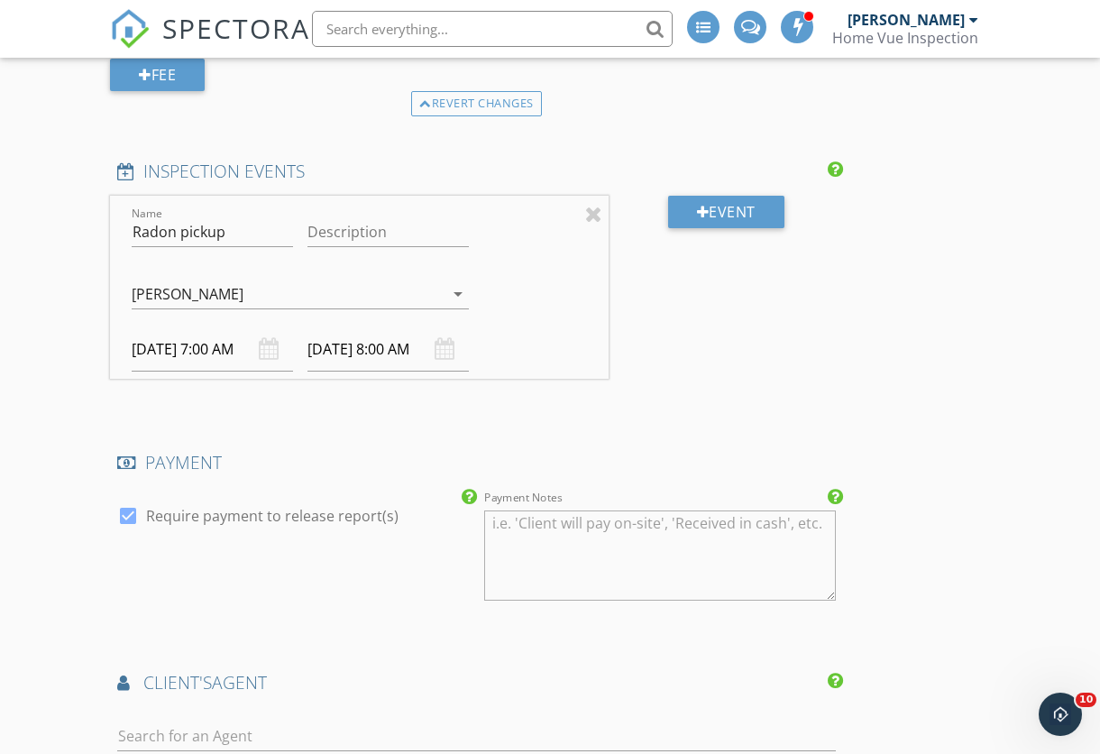
click at [392, 346] on input "10/10/2025 8:00 AM" at bounding box center [387, 349] width 161 height 44
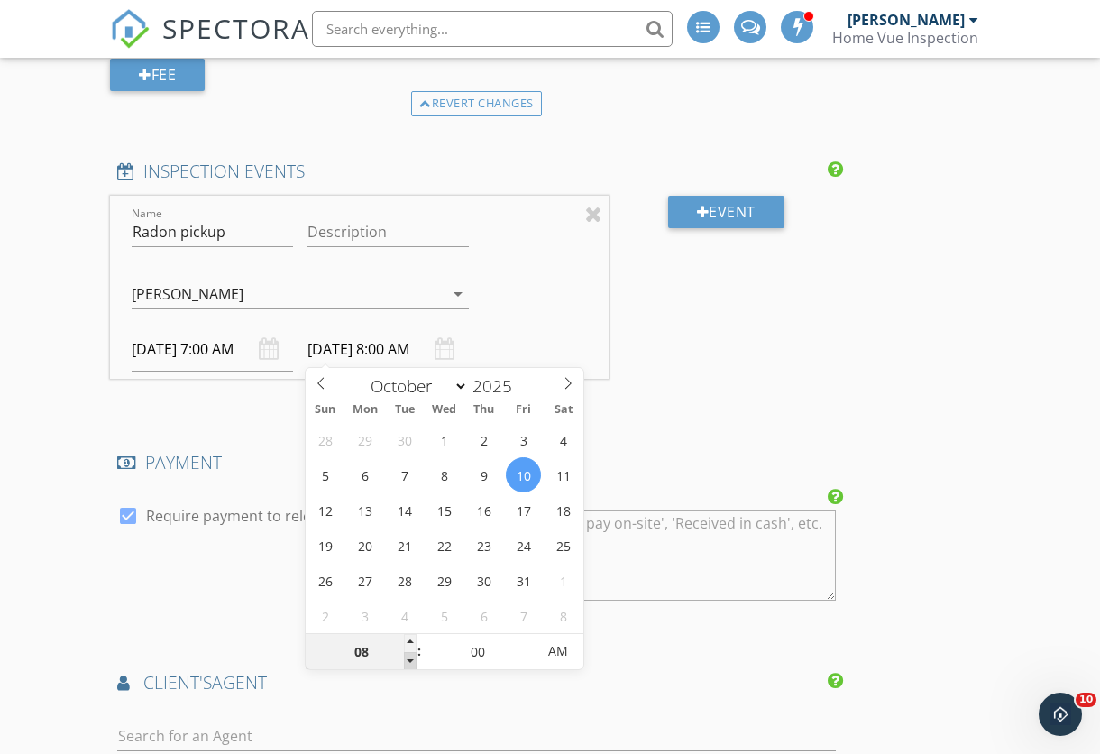
type input "07"
type input "10/10/2025 7:00 AM"
click at [407, 661] on span at bounding box center [410, 661] width 13 height 18
type input "05"
type input "10/10/2025 7:05 AM"
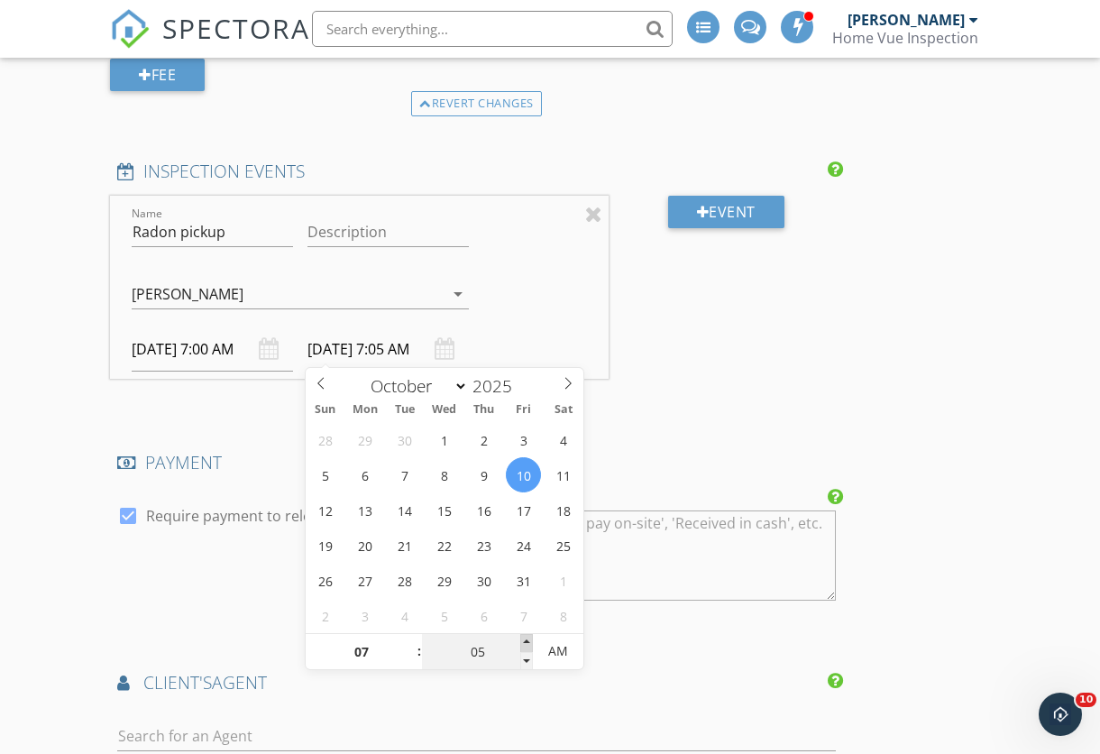
click at [528, 641] on span at bounding box center [526, 643] width 13 height 18
type input "10"
type input "10/10/2025 7:10 AM"
click at [528, 641] on span at bounding box center [526, 643] width 13 height 18
type input "15"
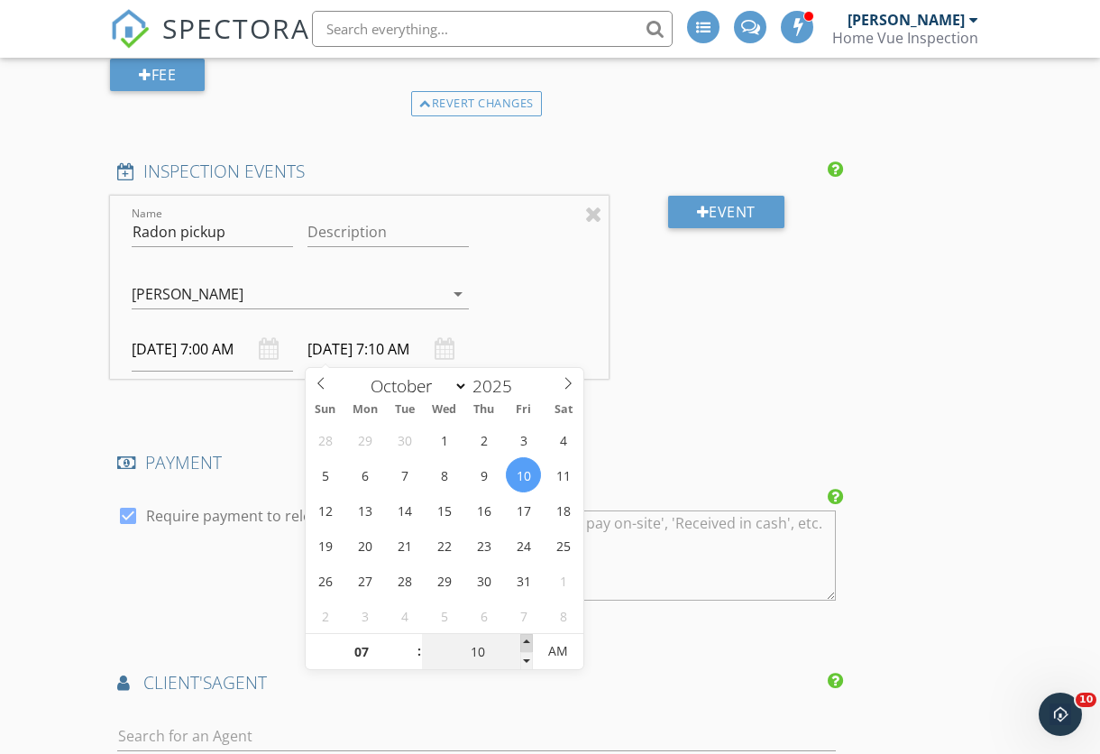
type input "10/10/2025 7:15 AM"
click at [528, 641] on span at bounding box center [526, 643] width 13 height 18
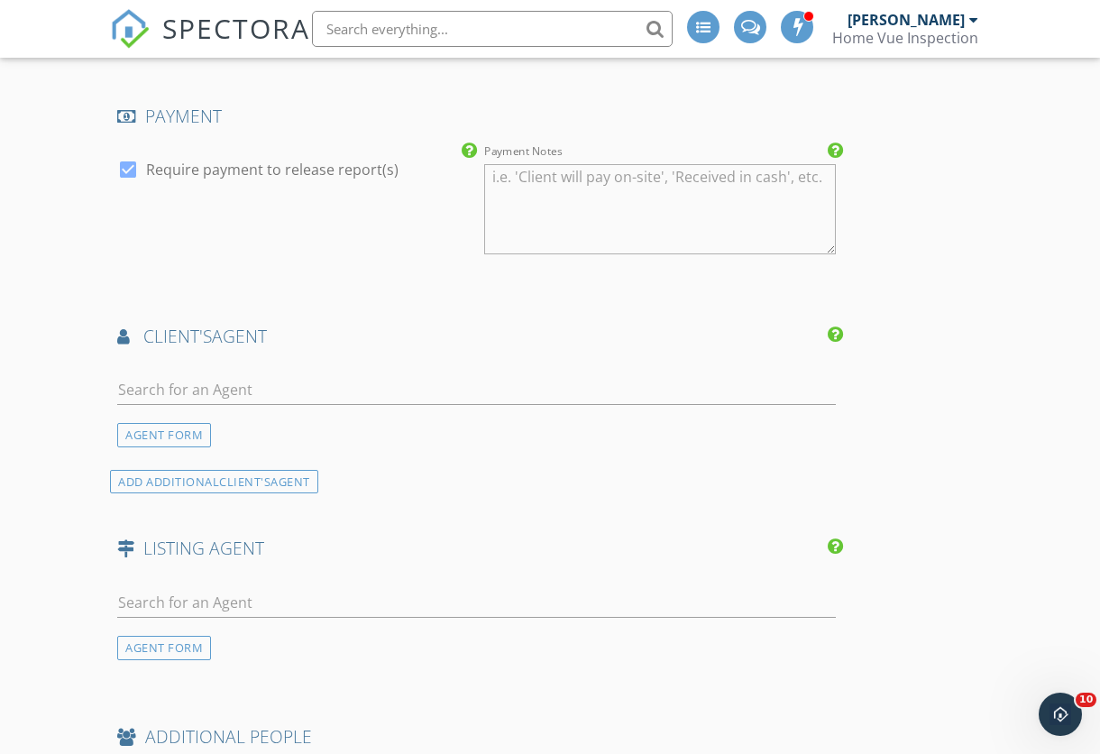
scroll to position [2762, 0]
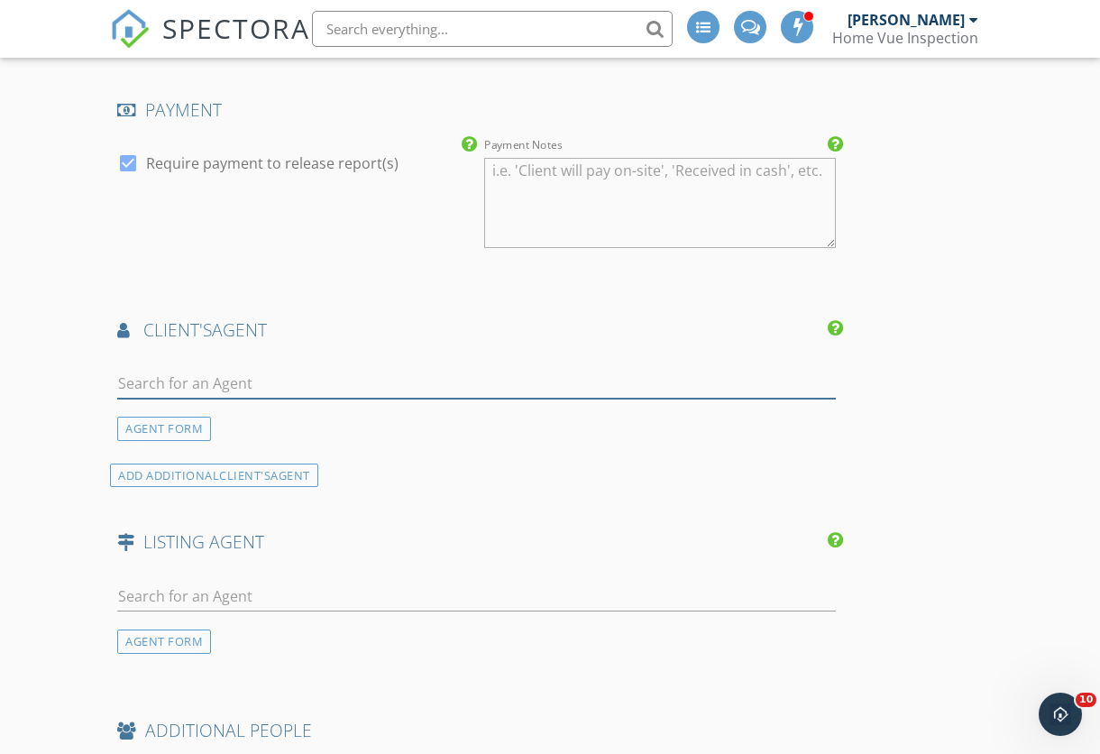
click at [308, 383] on input "text" at bounding box center [476, 384] width 718 height 30
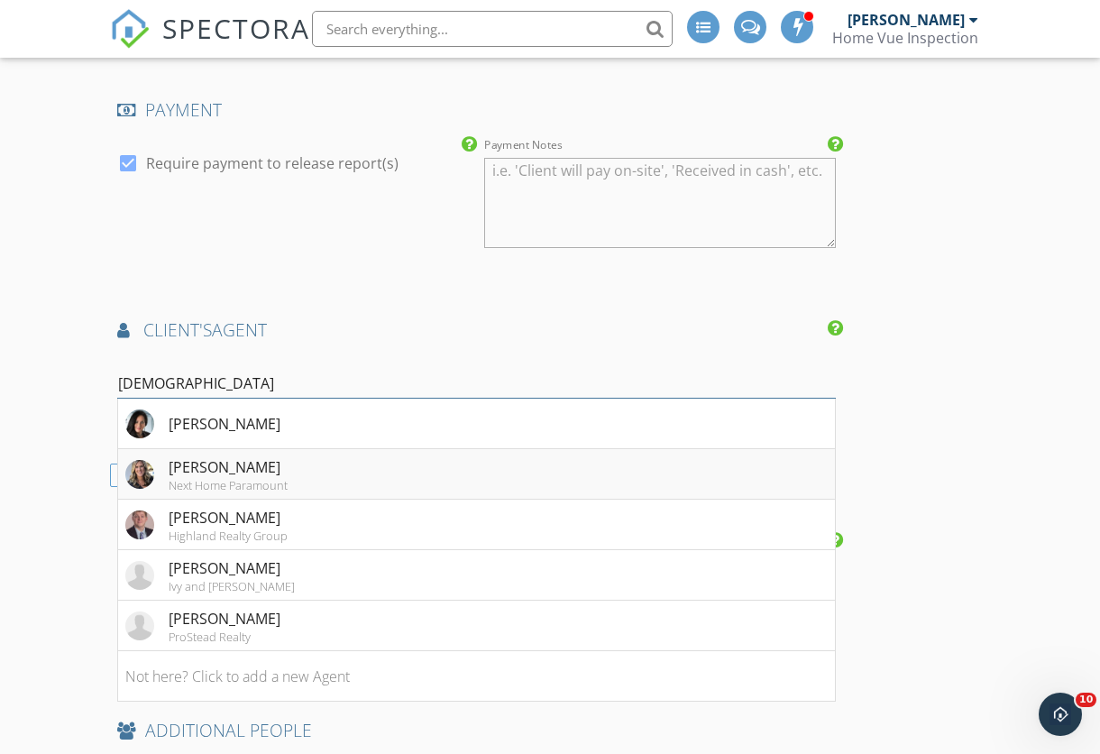
type input "Christ"
click at [284, 478] on div "Next Home Paramount" at bounding box center [228, 485] width 119 height 14
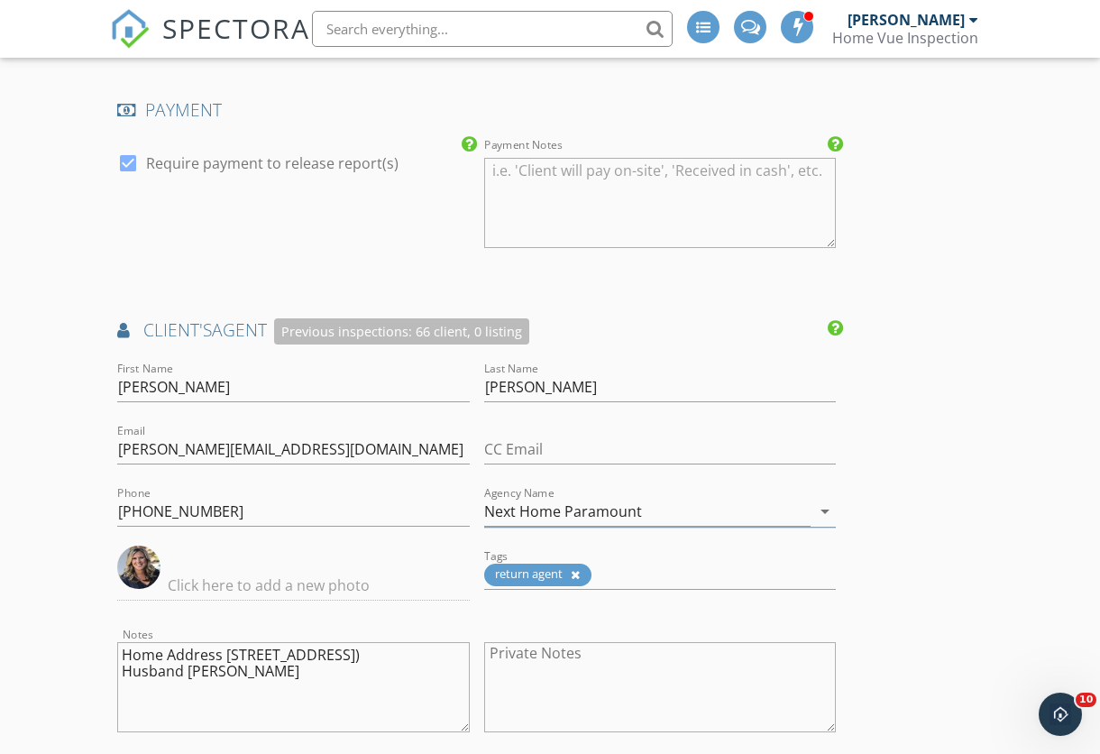
type textarea "Home Address [STREET_ADDRESS]) Husband [PERSON_NAME]"
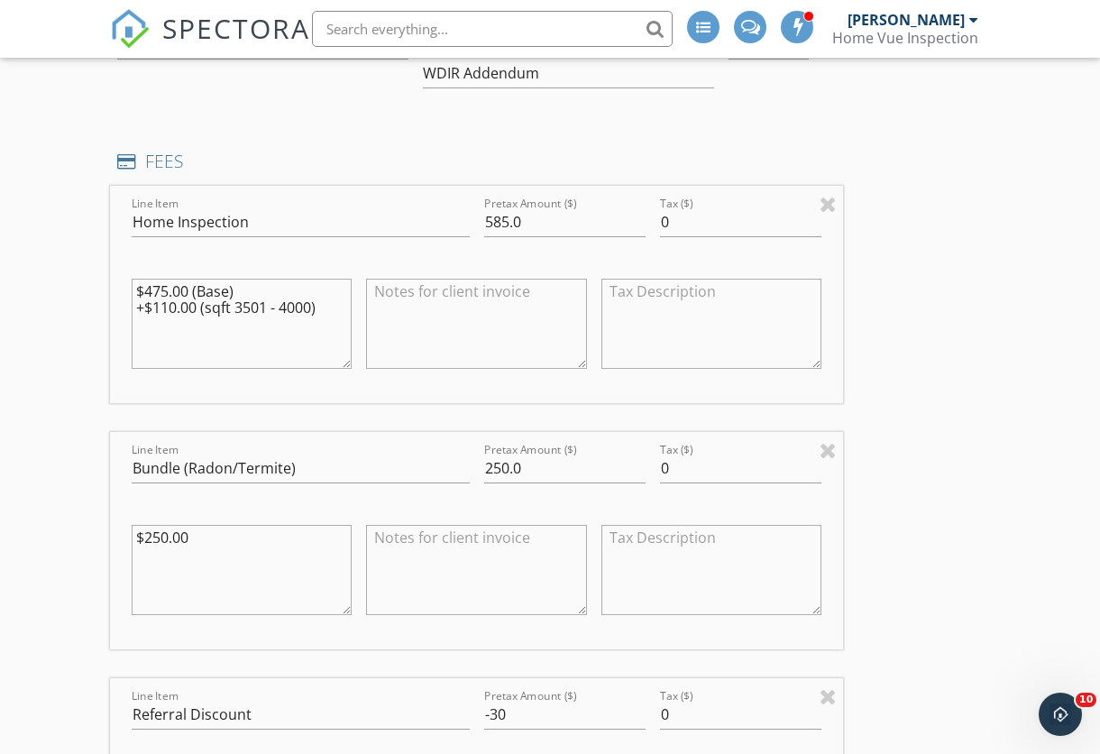
scroll to position [1513, 1]
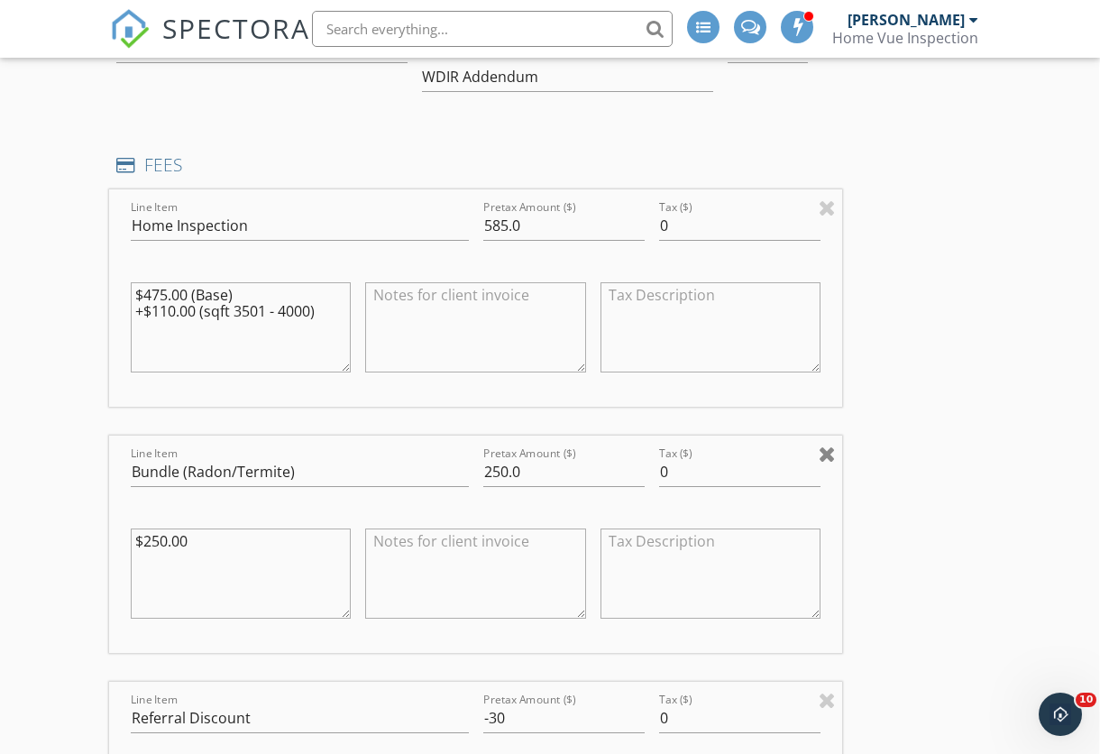
click at [827, 444] on div at bounding box center [826, 454] width 17 height 22
type input "Referral Discount"
type input "-30"
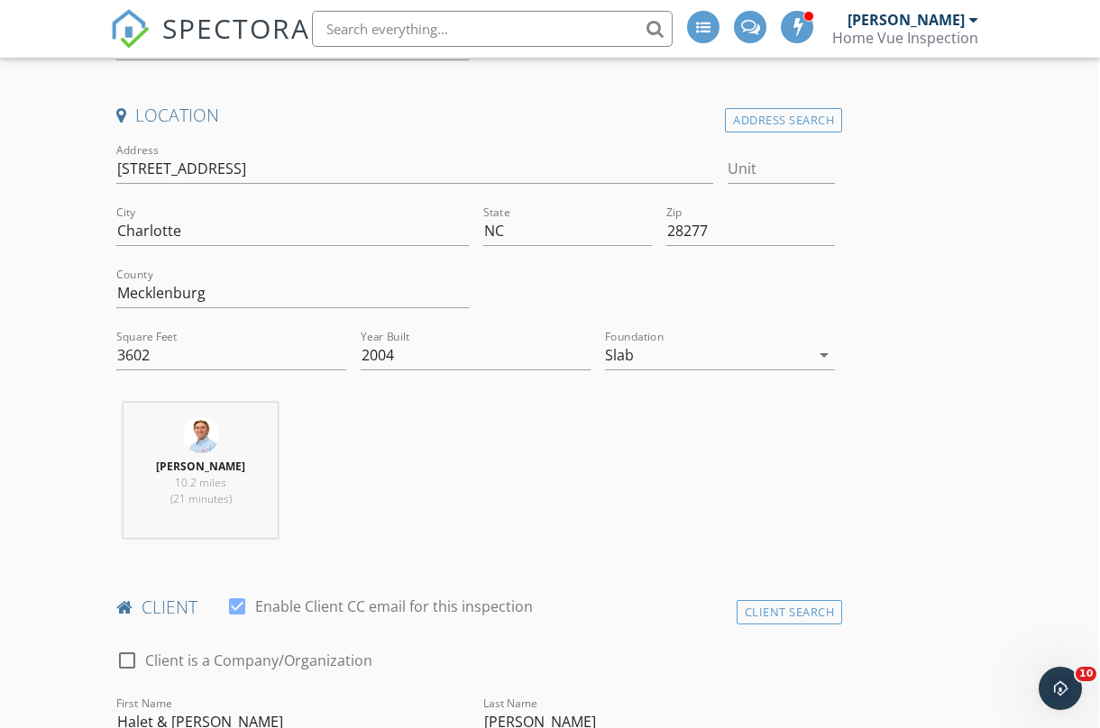
scroll to position [413, 1]
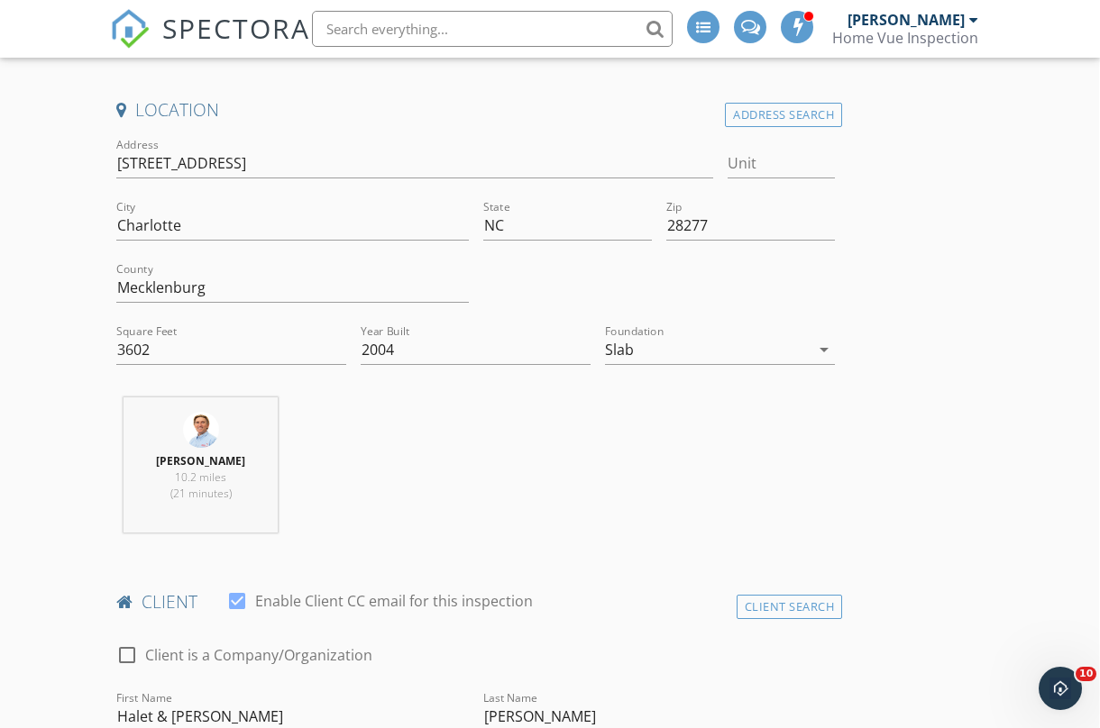
click at [656, 344] on div "Slab" at bounding box center [707, 349] width 205 height 29
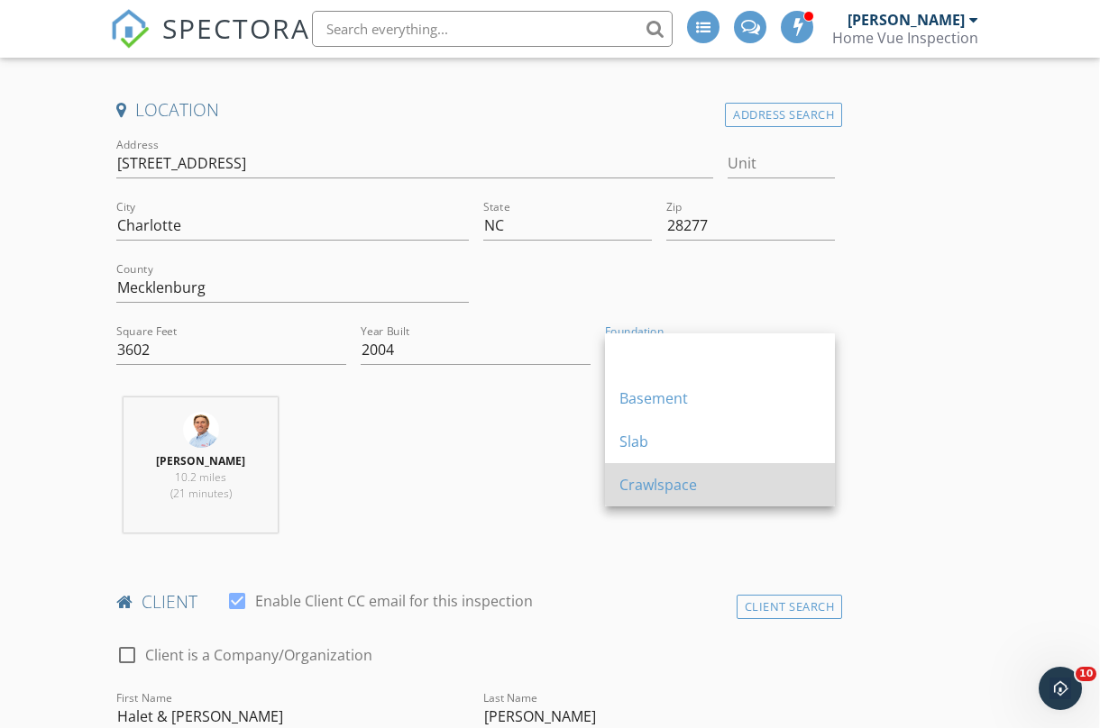
click at [653, 475] on div "Crawlspace" at bounding box center [719, 485] width 201 height 22
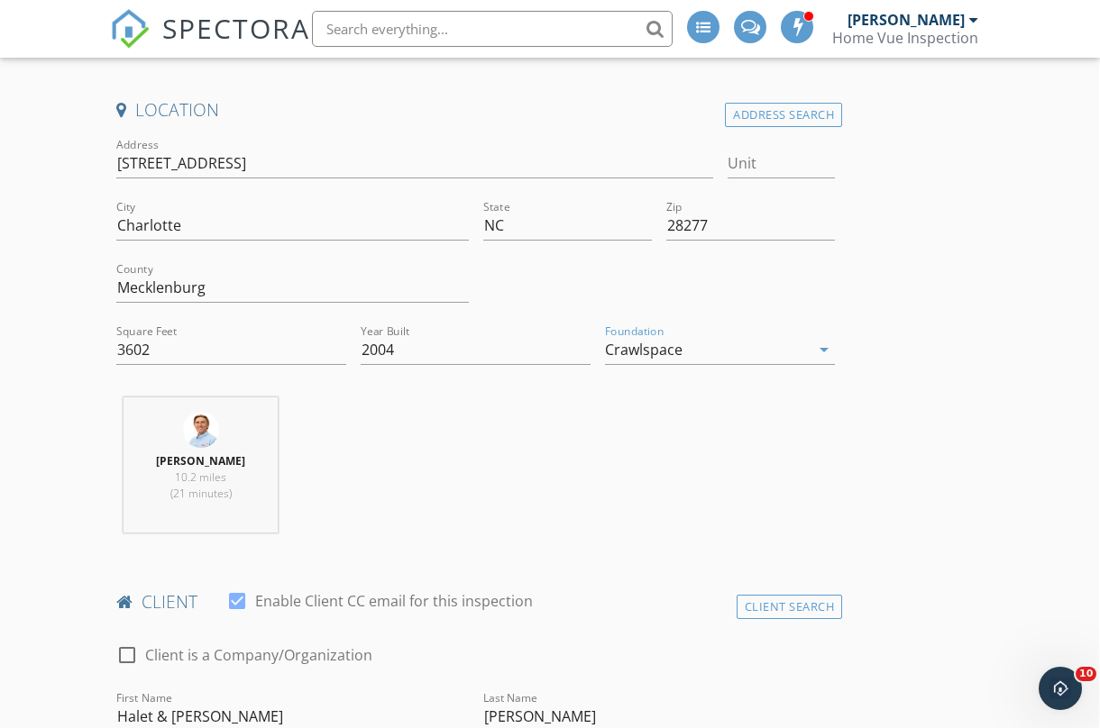
click at [529, 435] on div "Michael Weiss 10.2 miles (21 minutes)" at bounding box center [475, 472] width 733 height 150
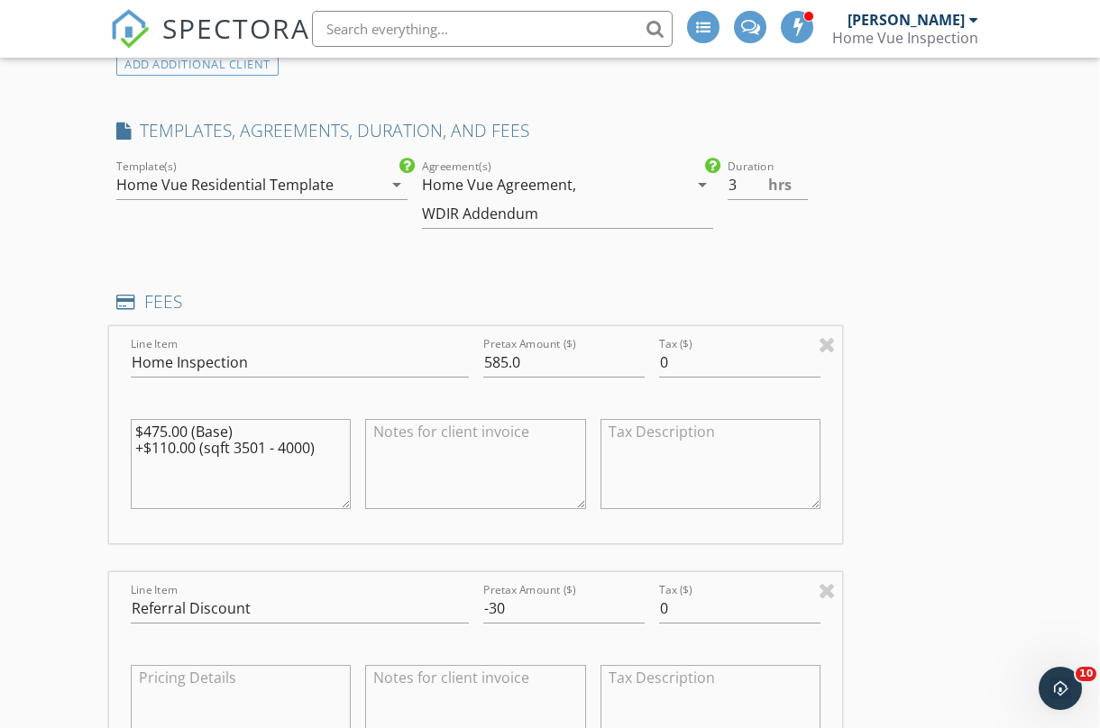
scroll to position [1381, 1]
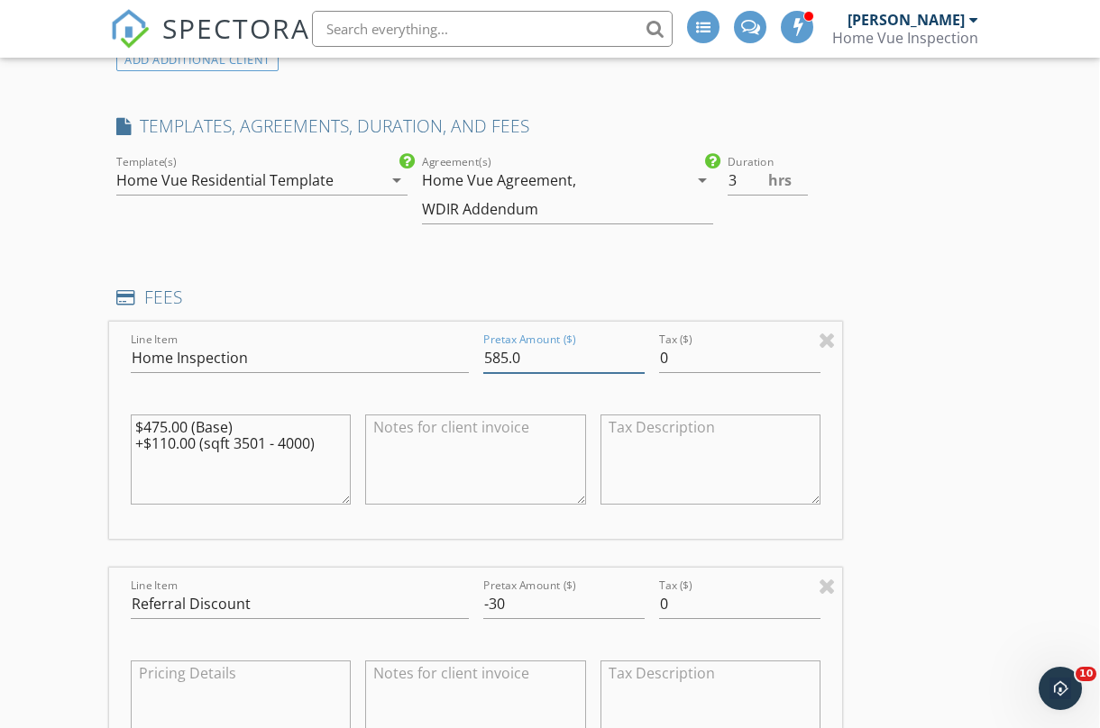
click at [503, 356] on input "585.0" at bounding box center [563, 358] width 161 height 30
type input "595.0"
click at [559, 391] on div at bounding box center [475, 461] width 234 height 141
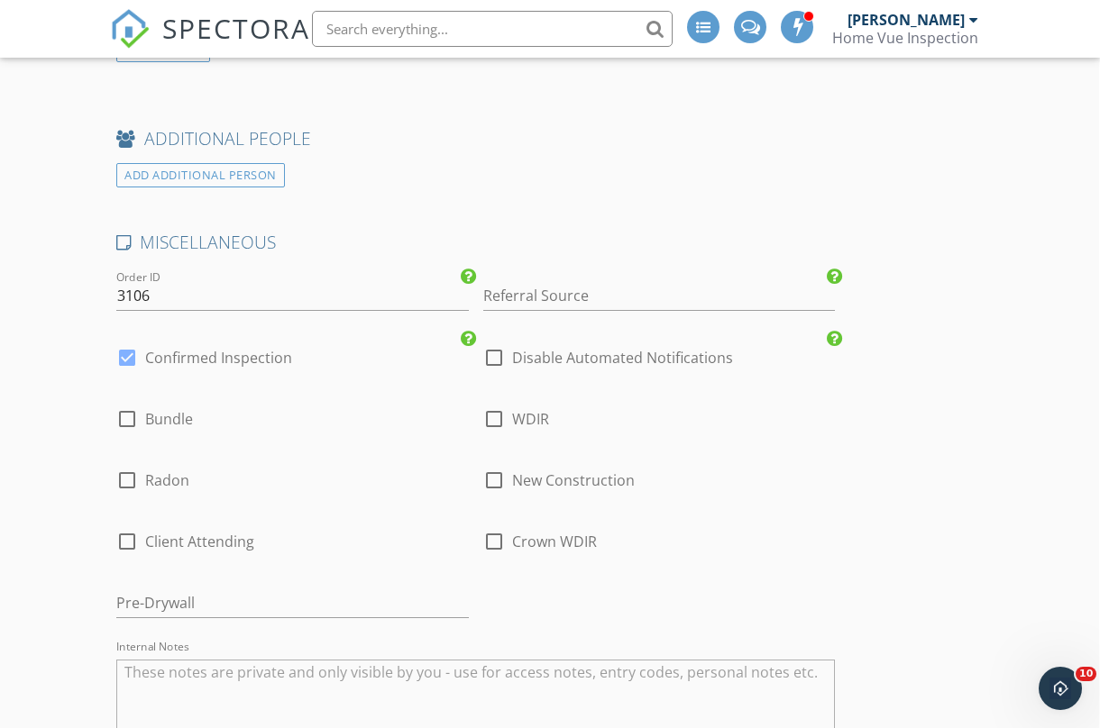
scroll to position [3554, 1]
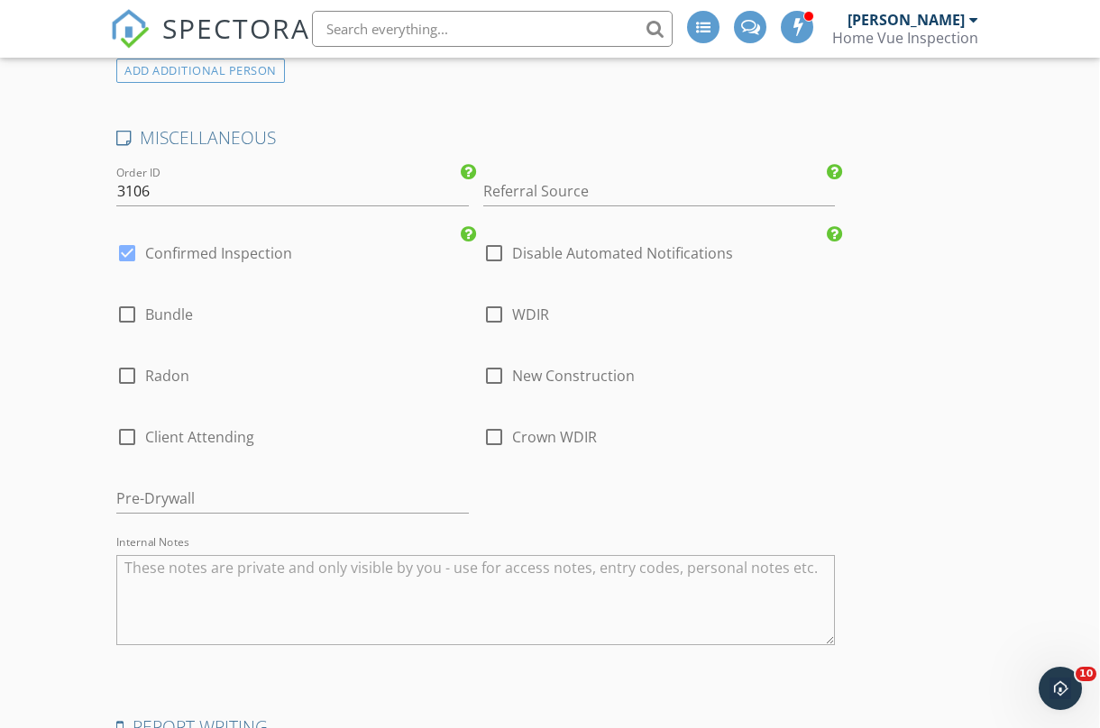
click at [128, 430] on div at bounding box center [127, 437] width 31 height 31
checkbox input "true"
type input "3"
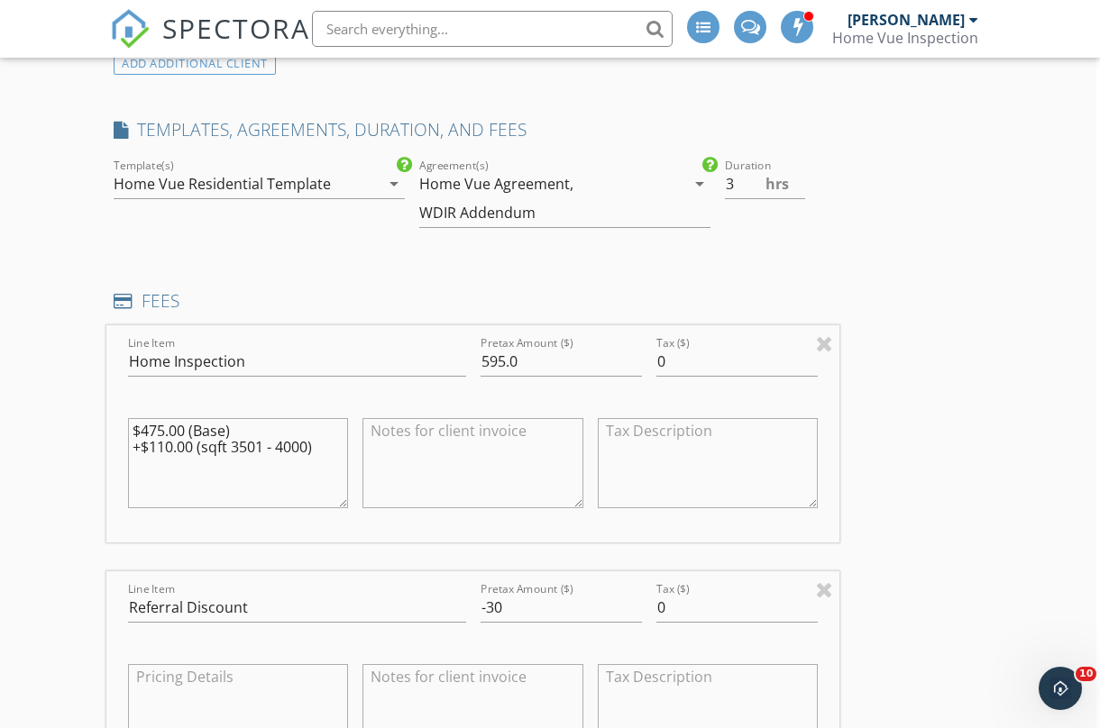
scroll to position [1379, 4]
click at [529, 216] on div "WDIR Addendum" at bounding box center [477, 211] width 116 height 16
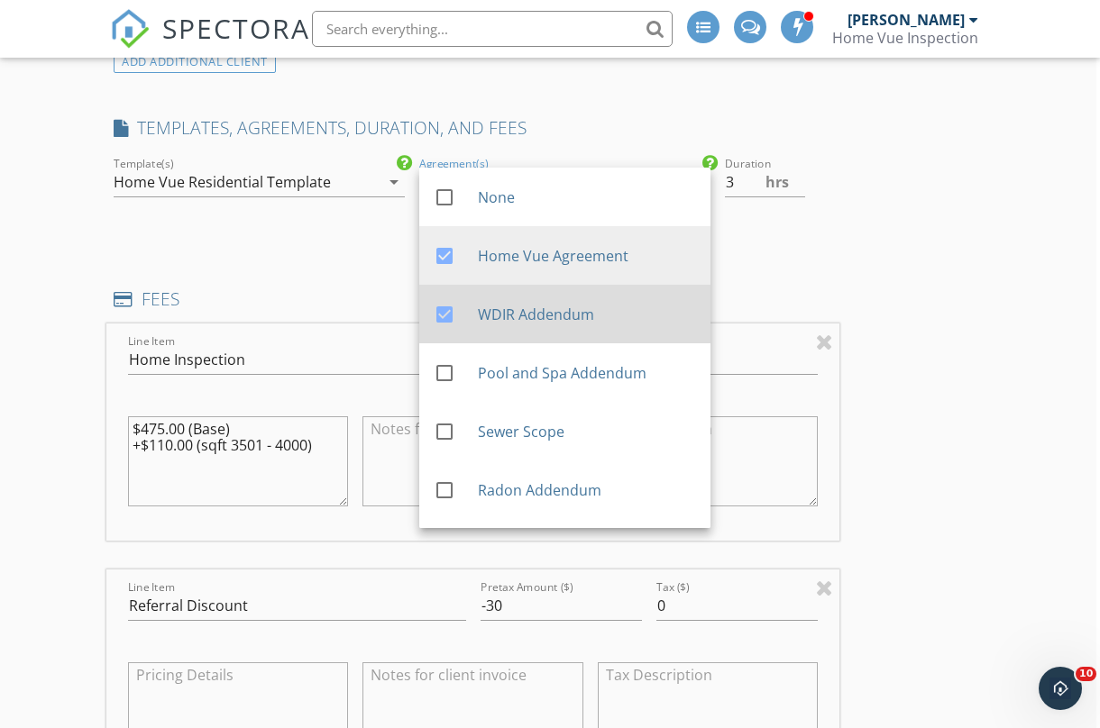
click at [507, 317] on div "WDIR Addendum" at bounding box center [586, 314] width 219 height 22
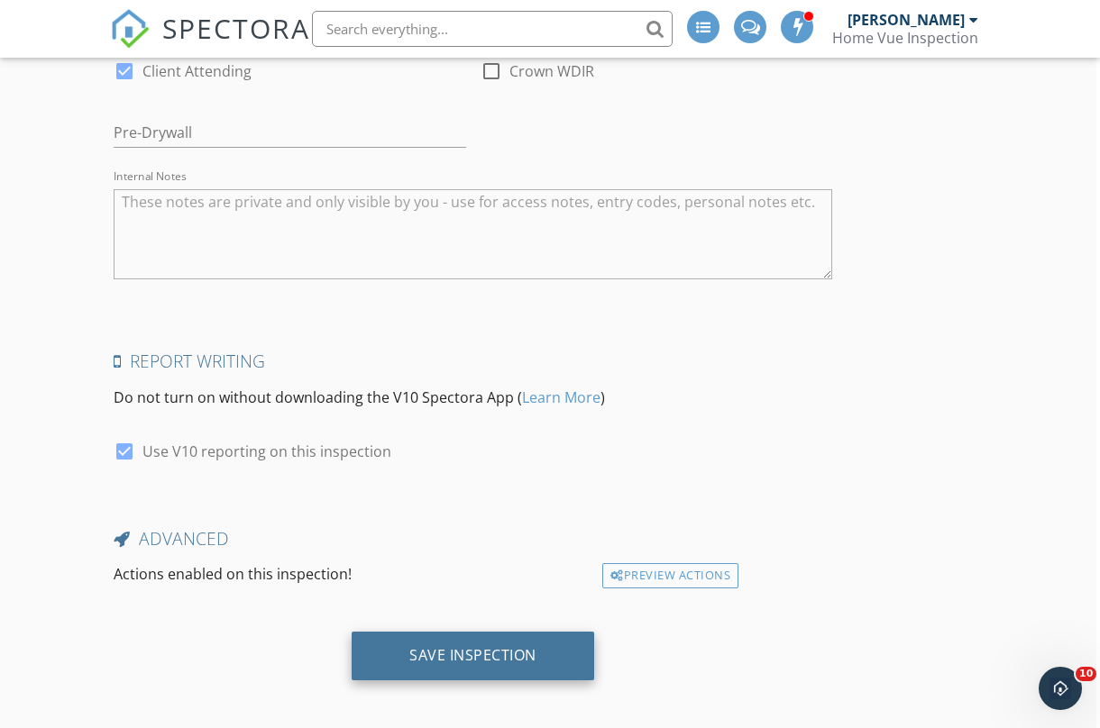
scroll to position [3889, 4]
click at [466, 648] on div "Save Inspection" at bounding box center [472, 657] width 127 height 18
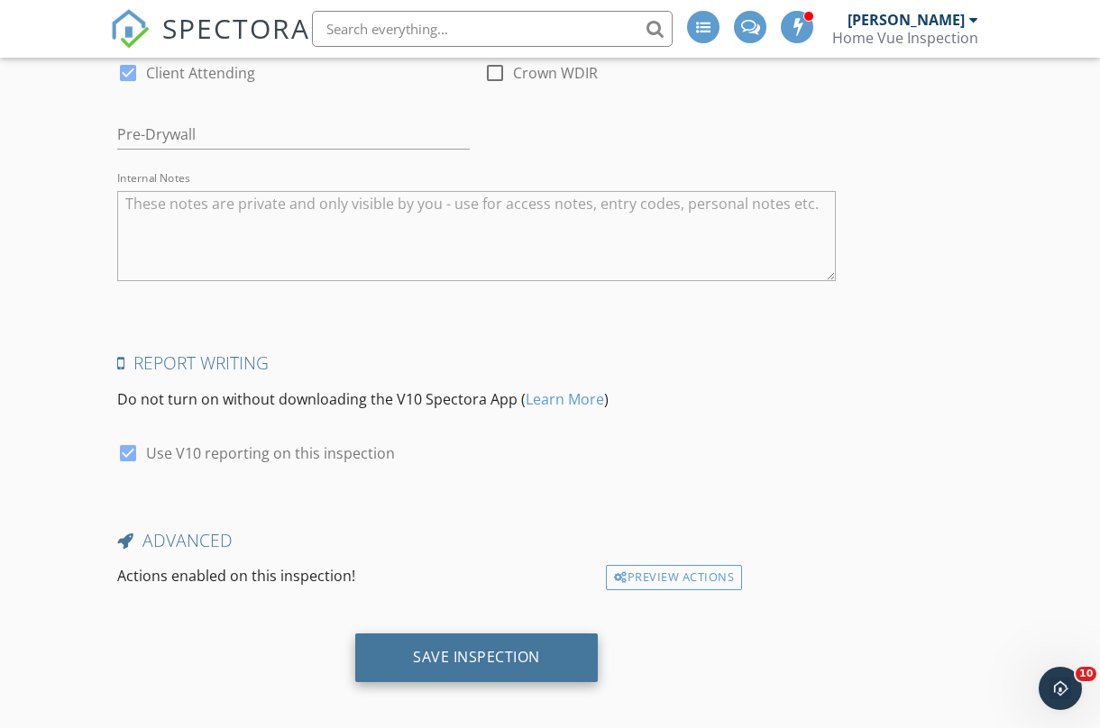
scroll to position [3889, 0]
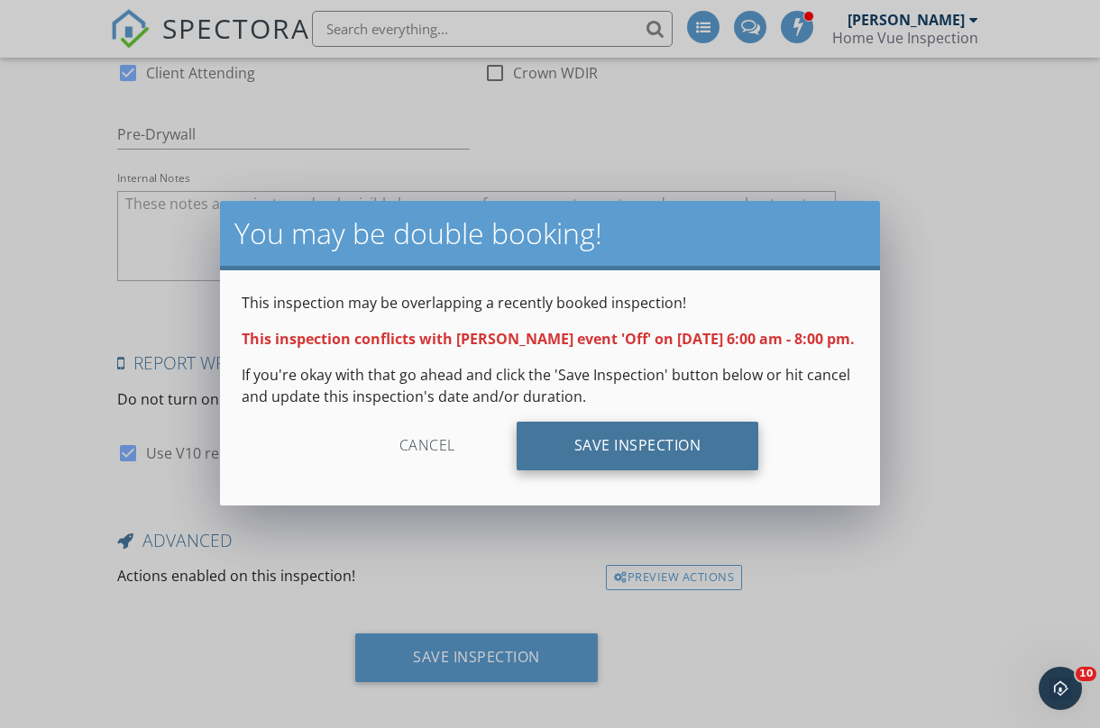
click at [647, 461] on div "Save Inspection" at bounding box center [637, 446] width 242 height 49
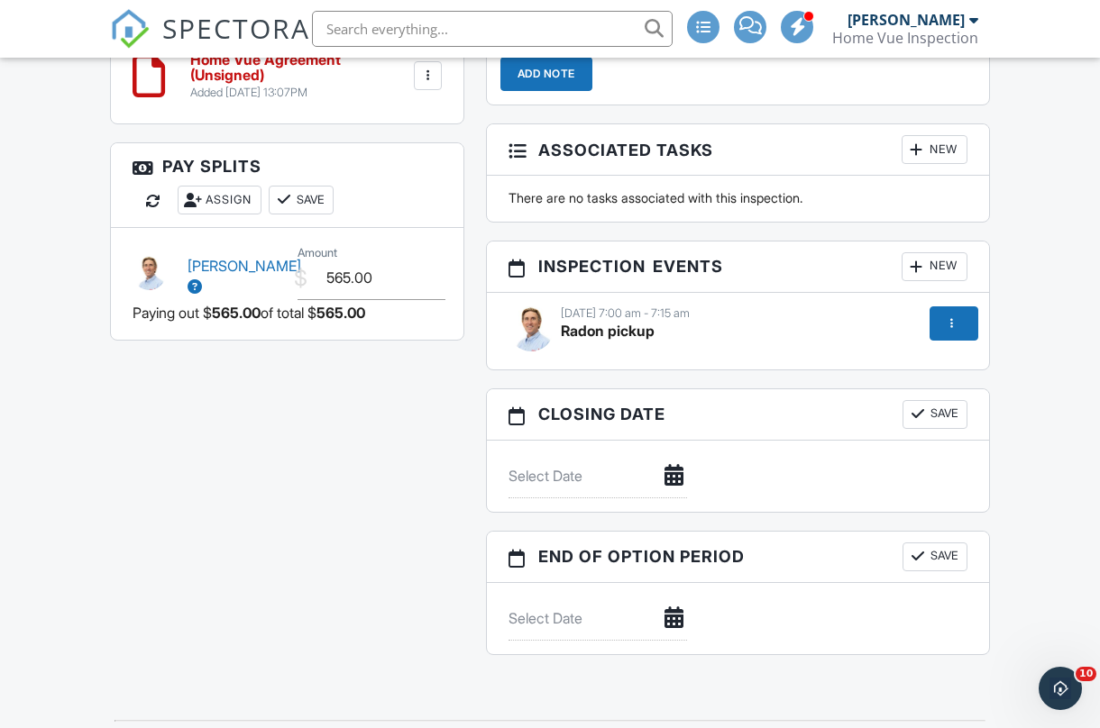
scroll to position [1649, 0]
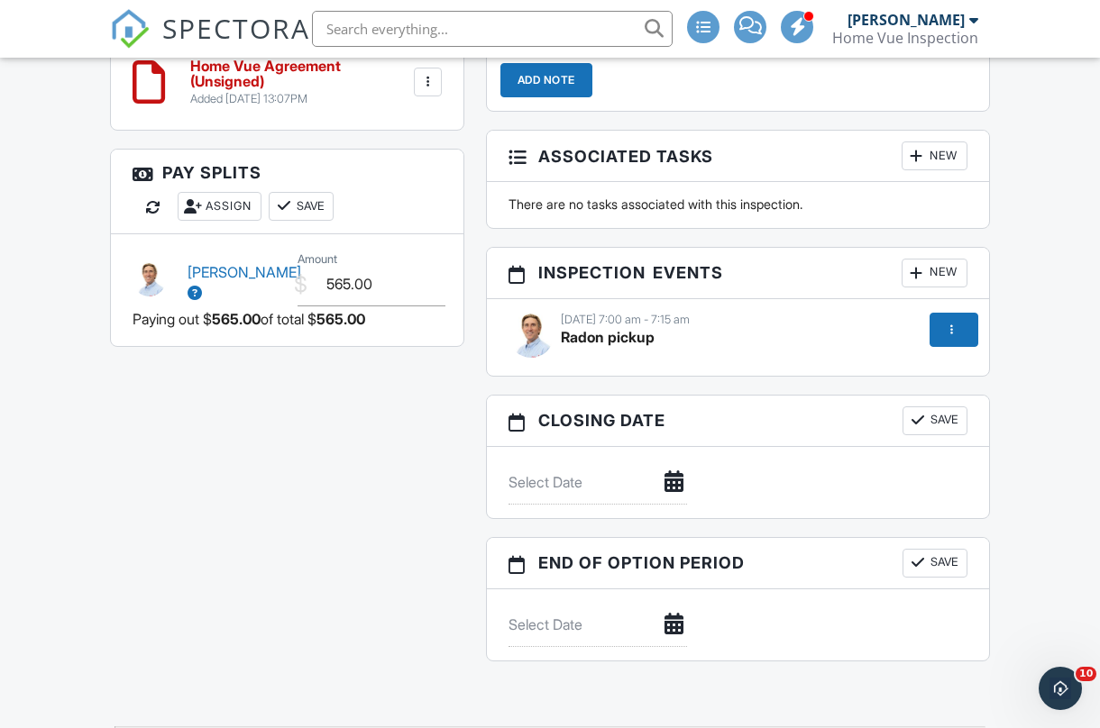
click at [954, 321] on div at bounding box center [952, 330] width 18 height 18
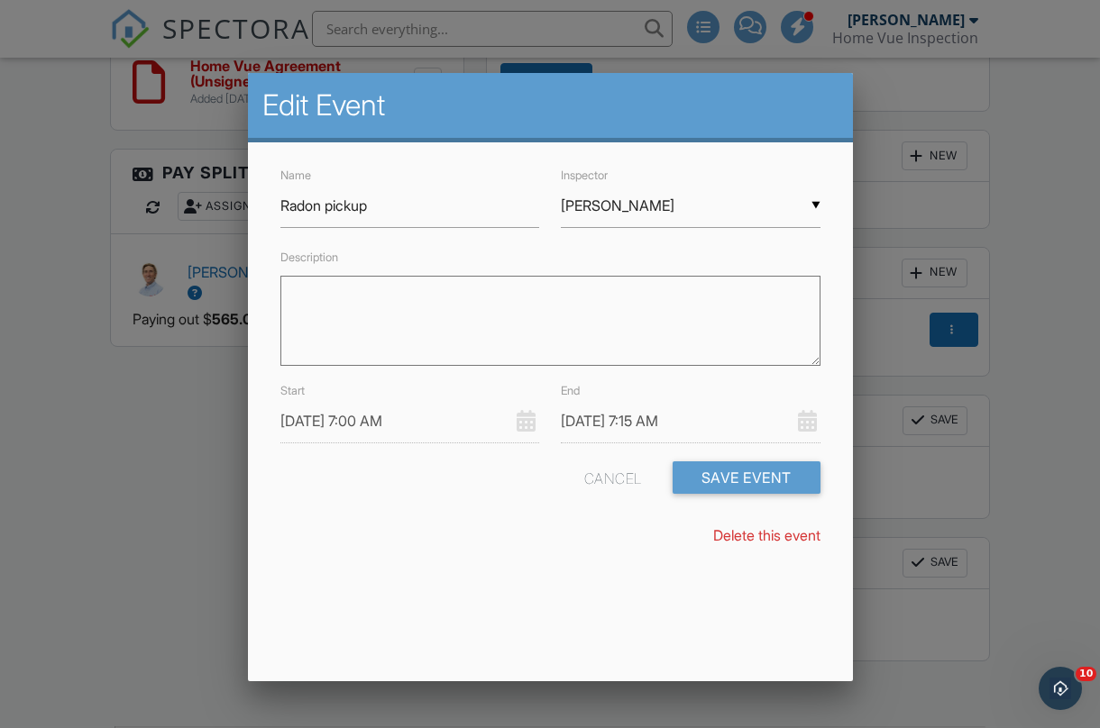
click at [751, 535] on link "Delete this event" at bounding box center [766, 535] width 107 height 18
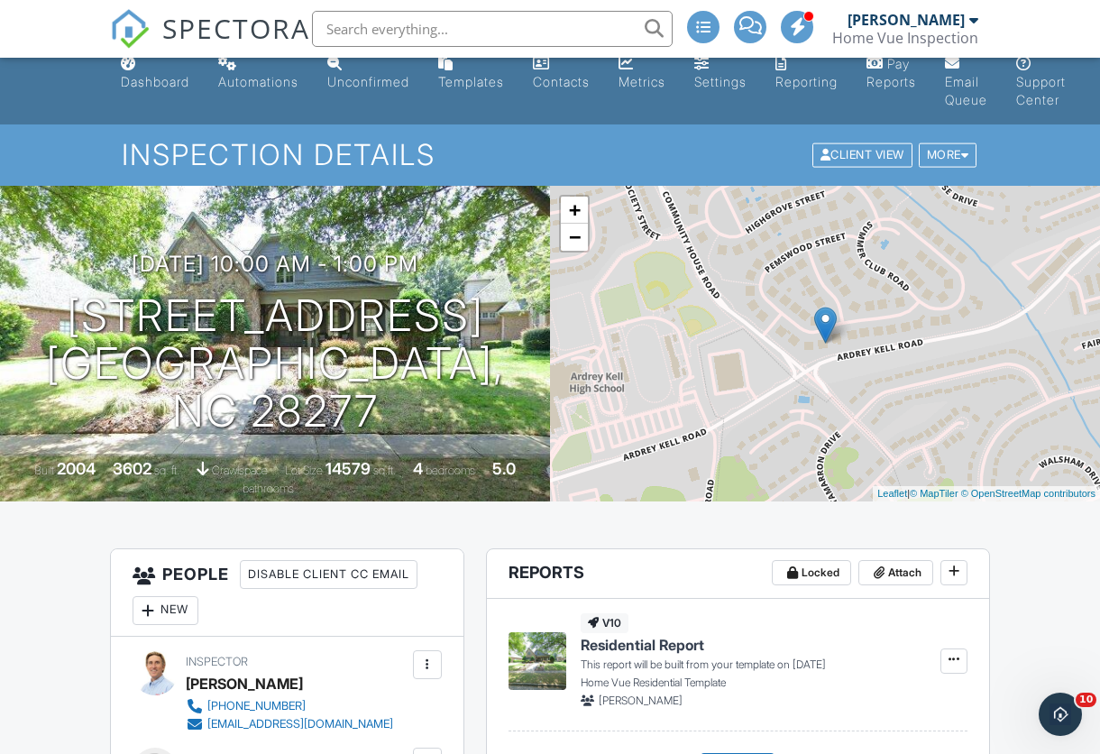
scroll to position [17, 1]
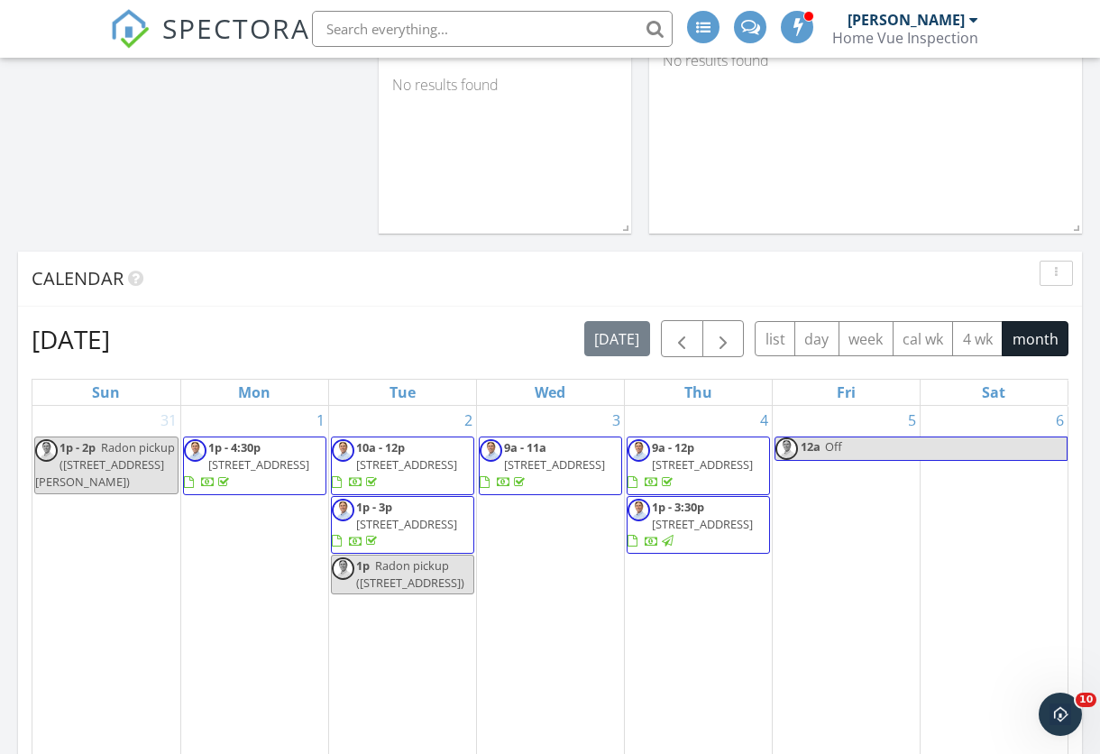
scroll to position [726, 0]
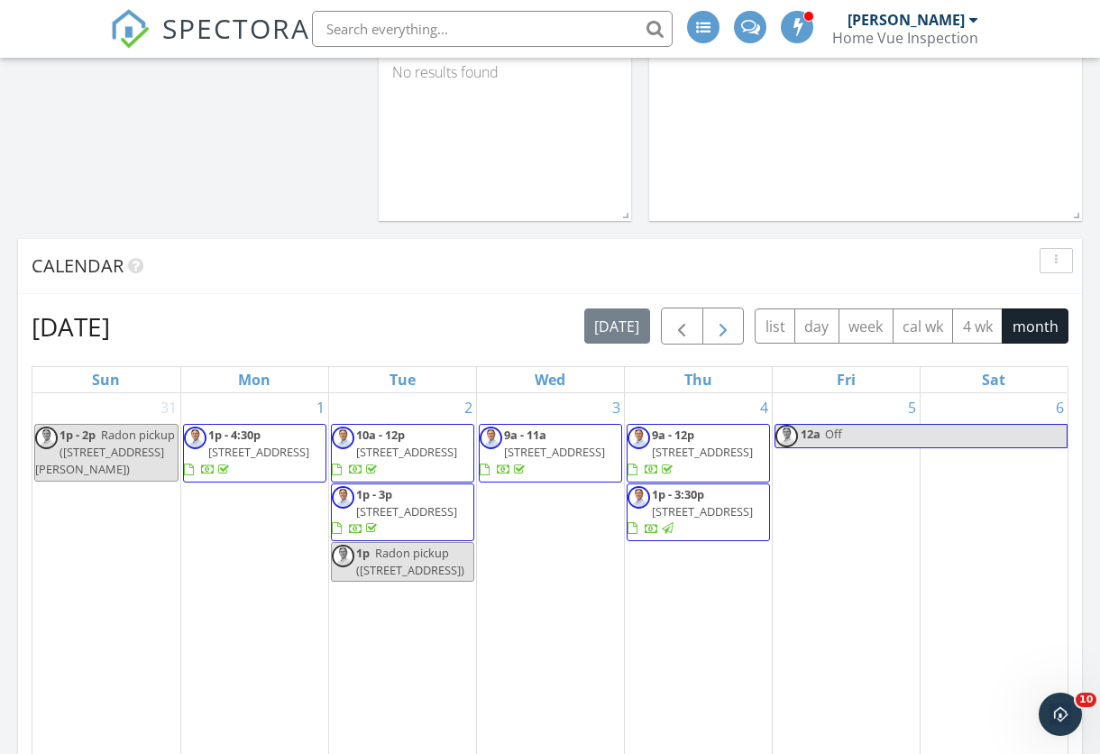
click at [724, 326] on span "button" at bounding box center [723, 327] width 22 height 22
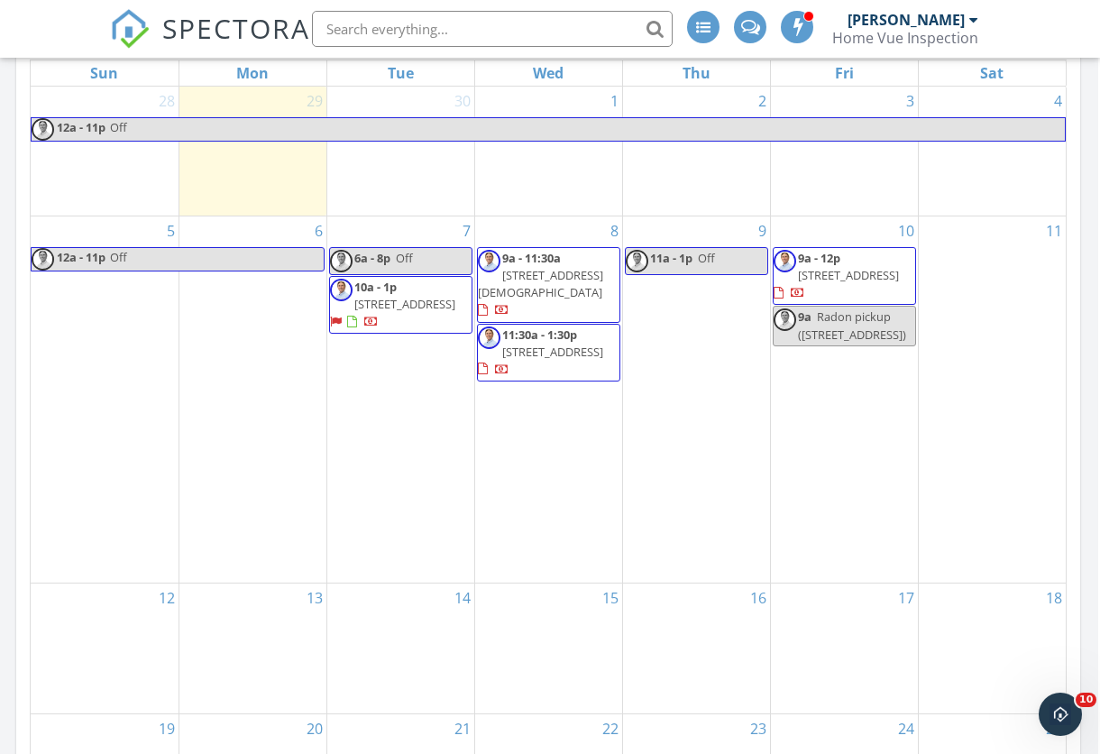
scroll to position [1046, 2]
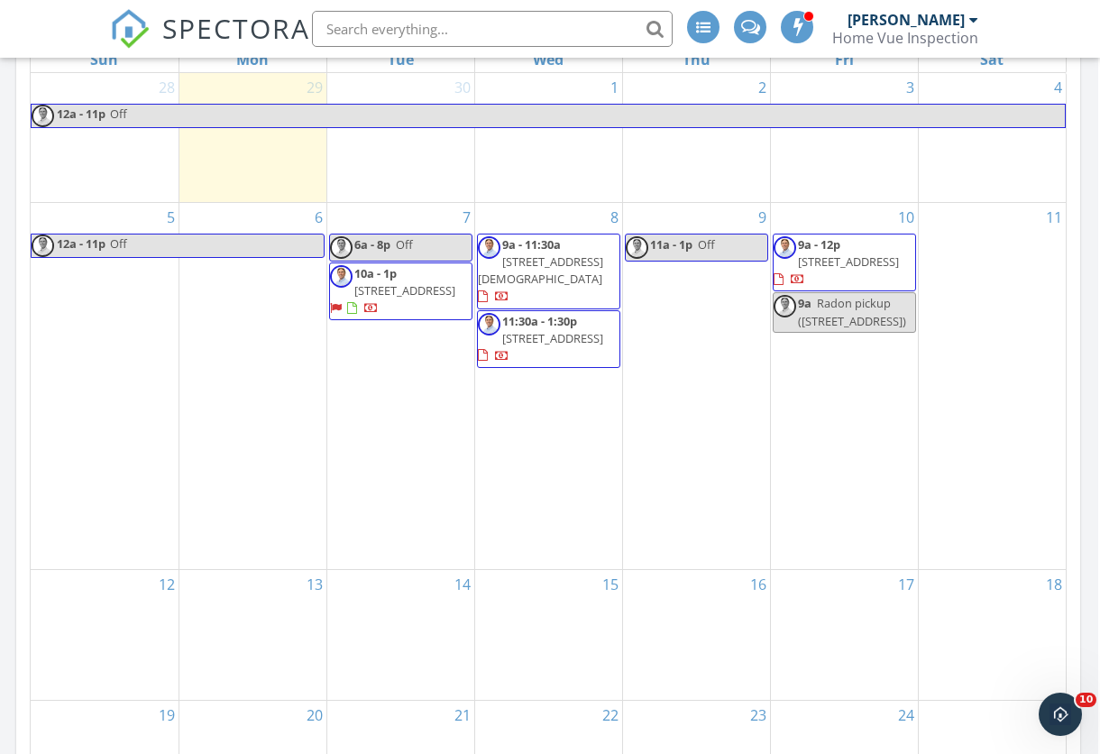
click at [399, 298] on span "7911 Pemswood St, Charlotte 28277" at bounding box center [404, 290] width 101 height 16
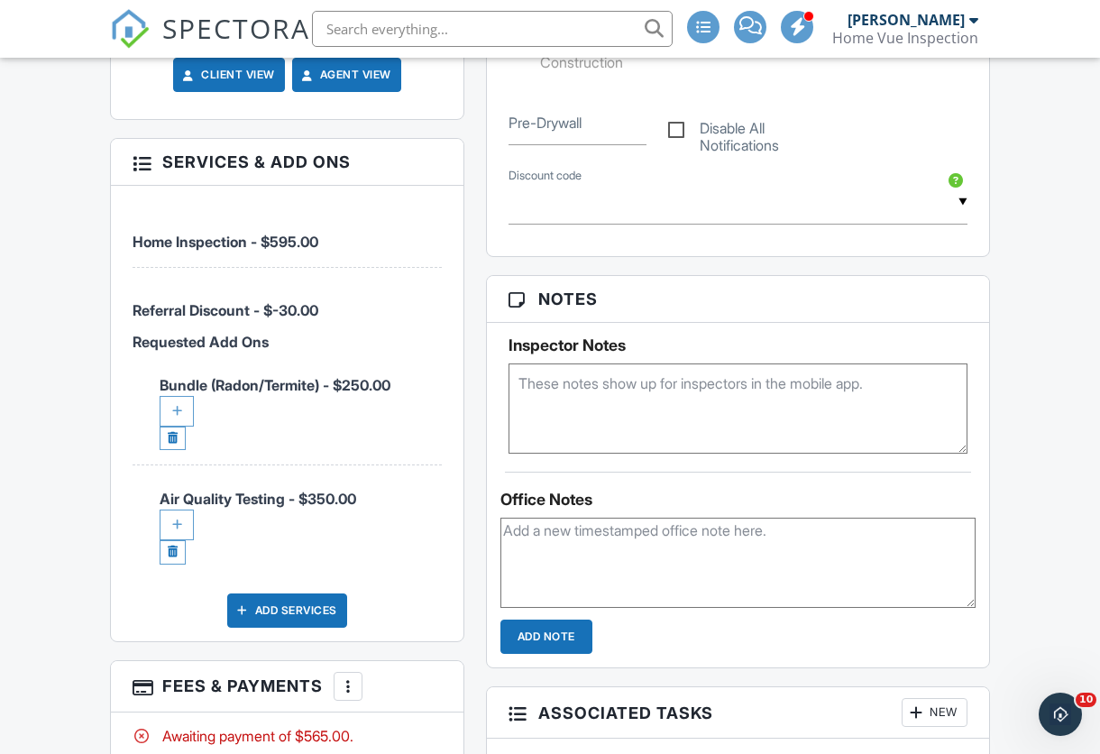
scroll to position [1095, 0]
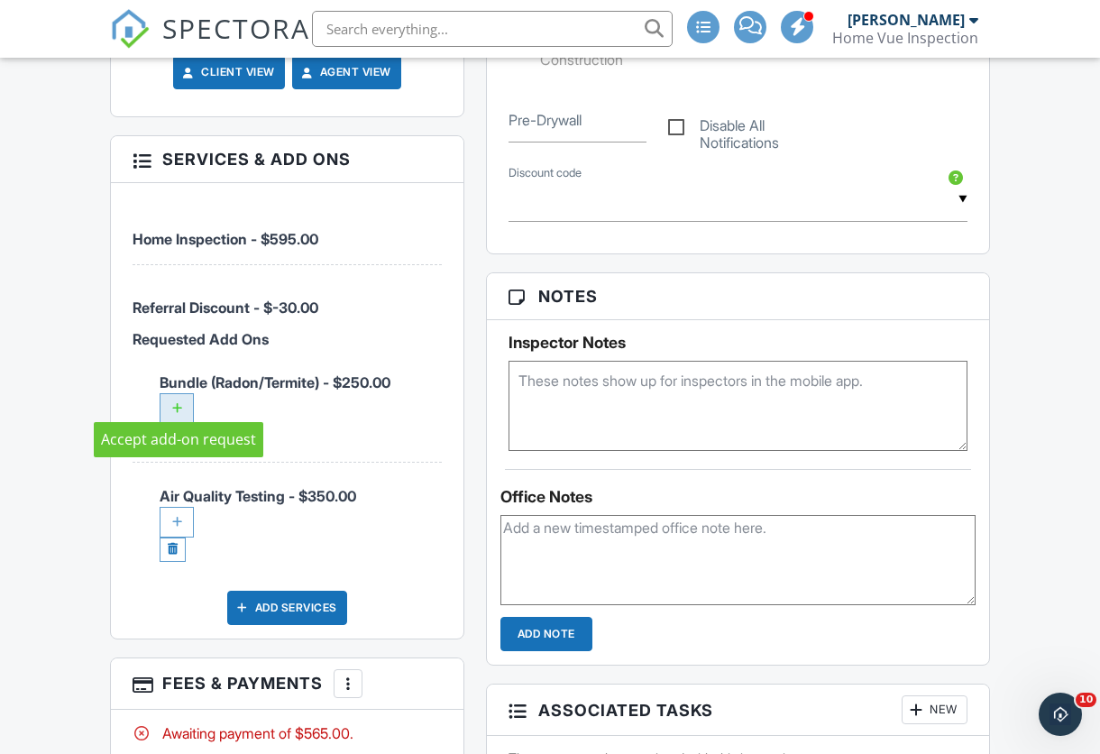
click at [178, 393] on div at bounding box center [177, 408] width 34 height 31
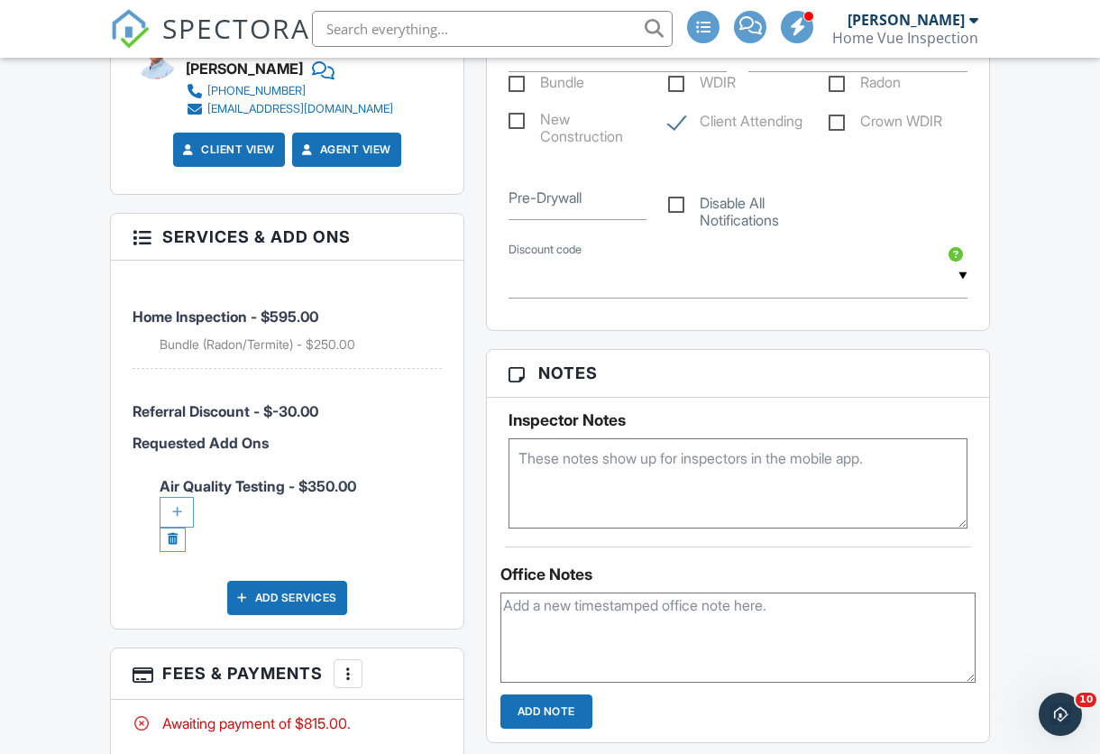
scroll to position [1210, 0]
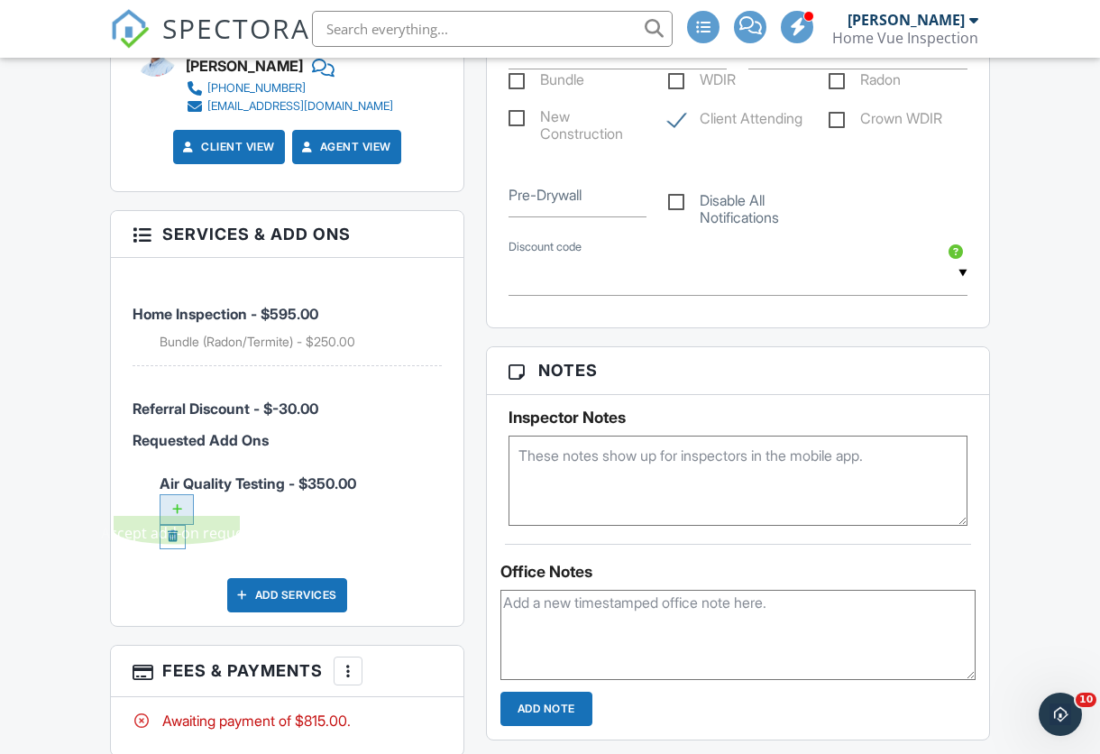
click at [177, 495] on div at bounding box center [177, 509] width 34 height 31
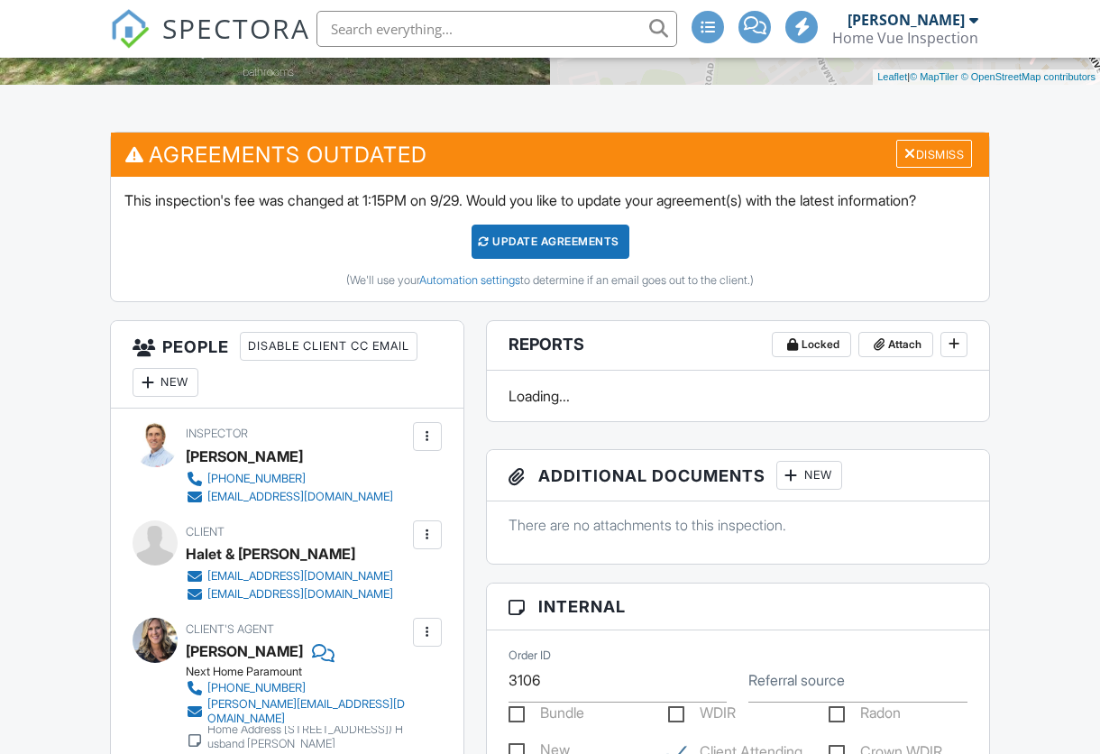
scroll to position [434, 0]
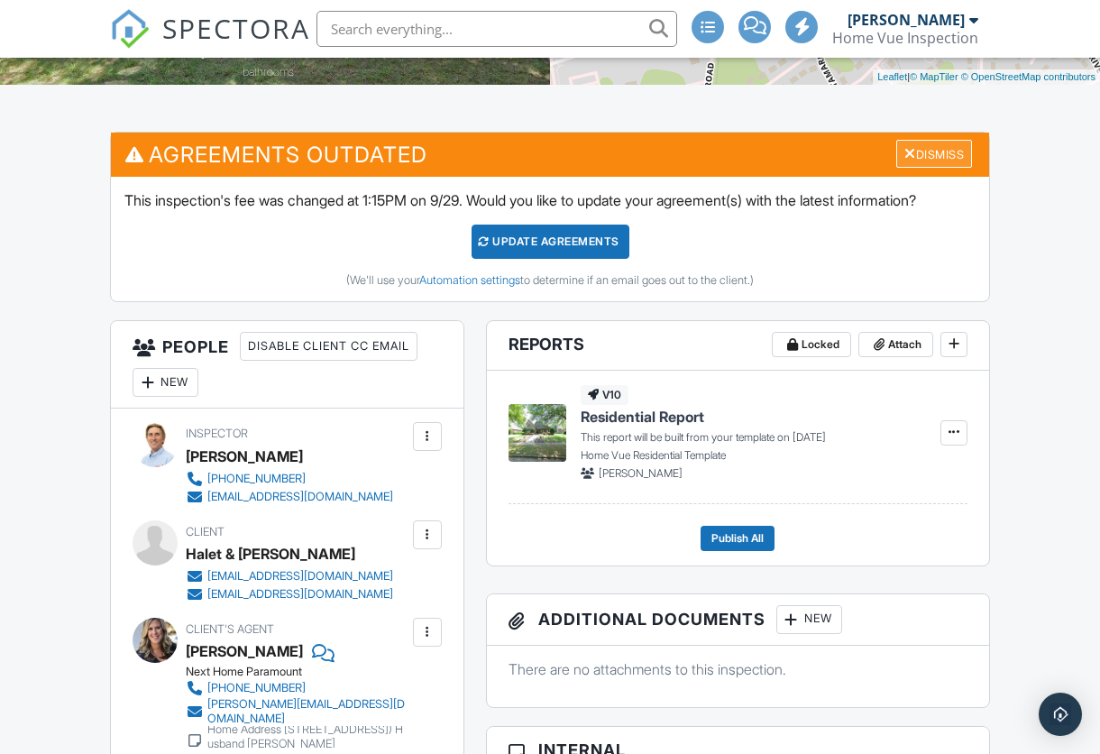
click at [904, 150] on div at bounding box center [910, 153] width 12 height 14
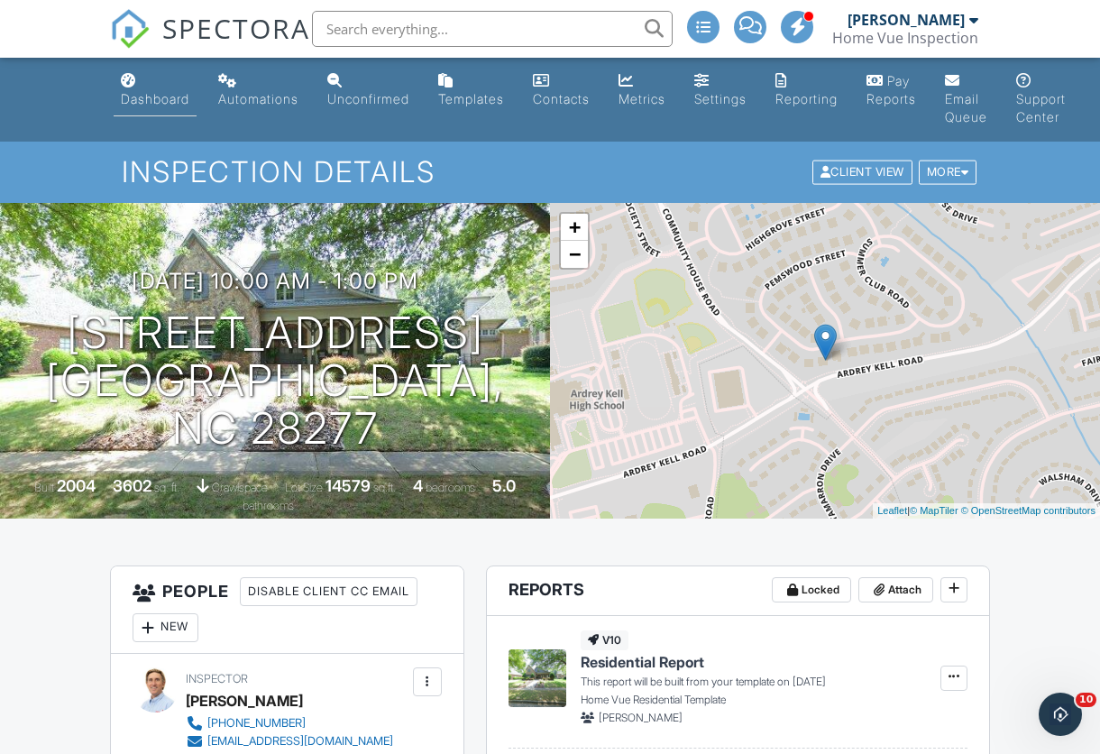
scroll to position [0, 0]
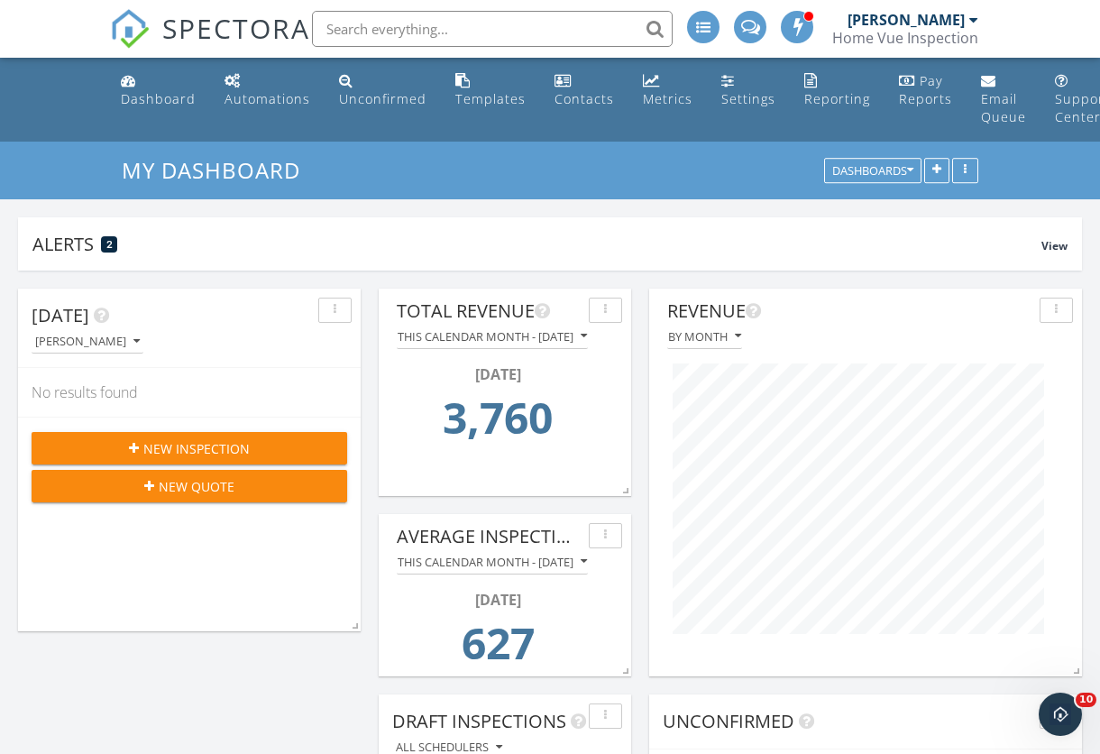
scroll to position [388, 703]
